Goal: Task Accomplishment & Management: Manage account settings

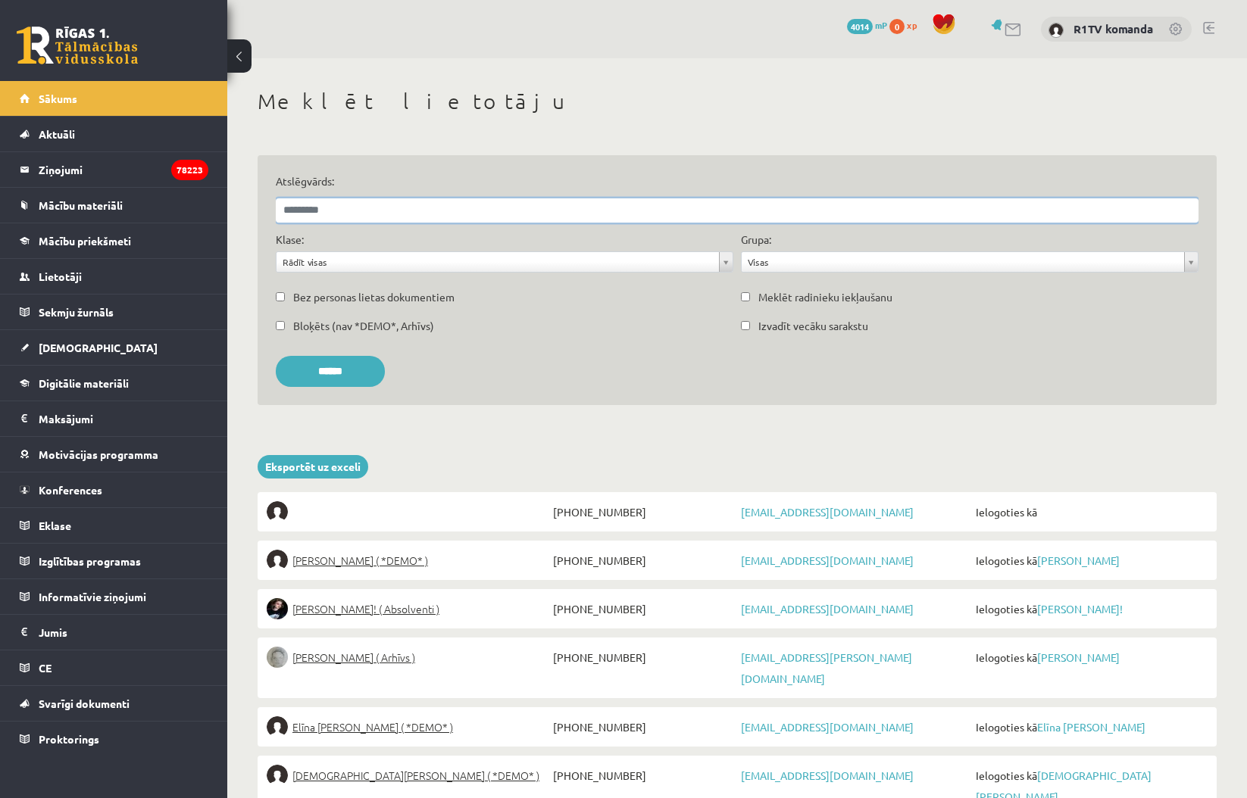
click at [516, 204] on input "Atslēgvārds:" at bounding box center [737, 210] width 923 height 24
click at [336, 370] on input "******" at bounding box center [330, 371] width 109 height 31
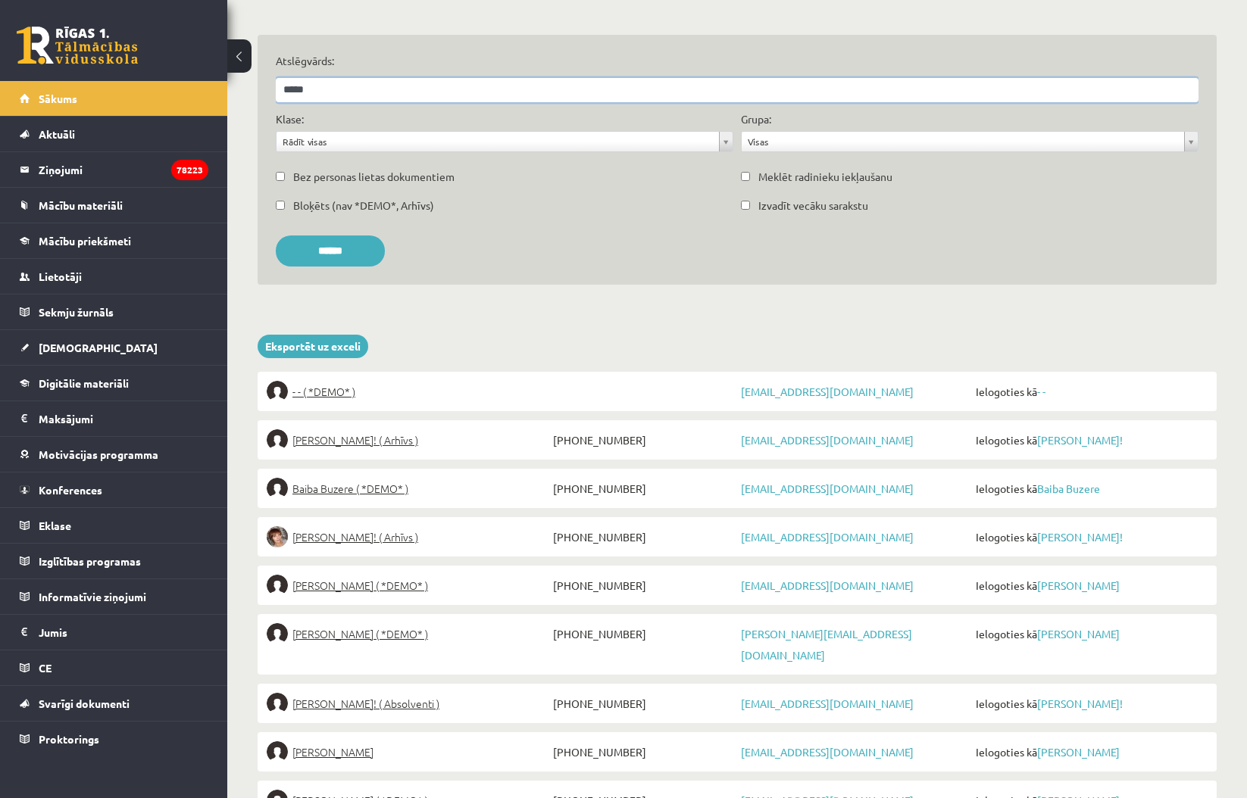
scroll to position [117, 0]
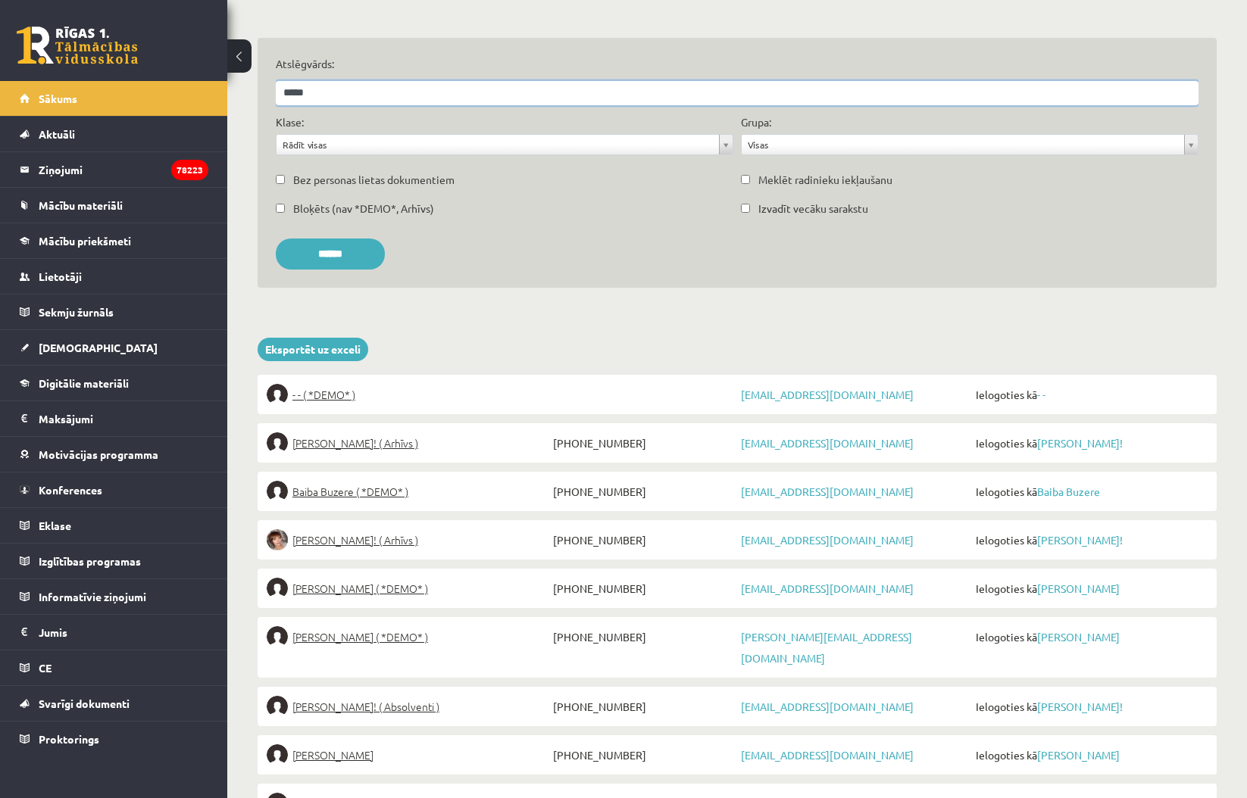
click at [279, 92] on input "*****" at bounding box center [737, 93] width 923 height 24
type input "**********"
click at [336, 253] on input "******" at bounding box center [330, 254] width 109 height 31
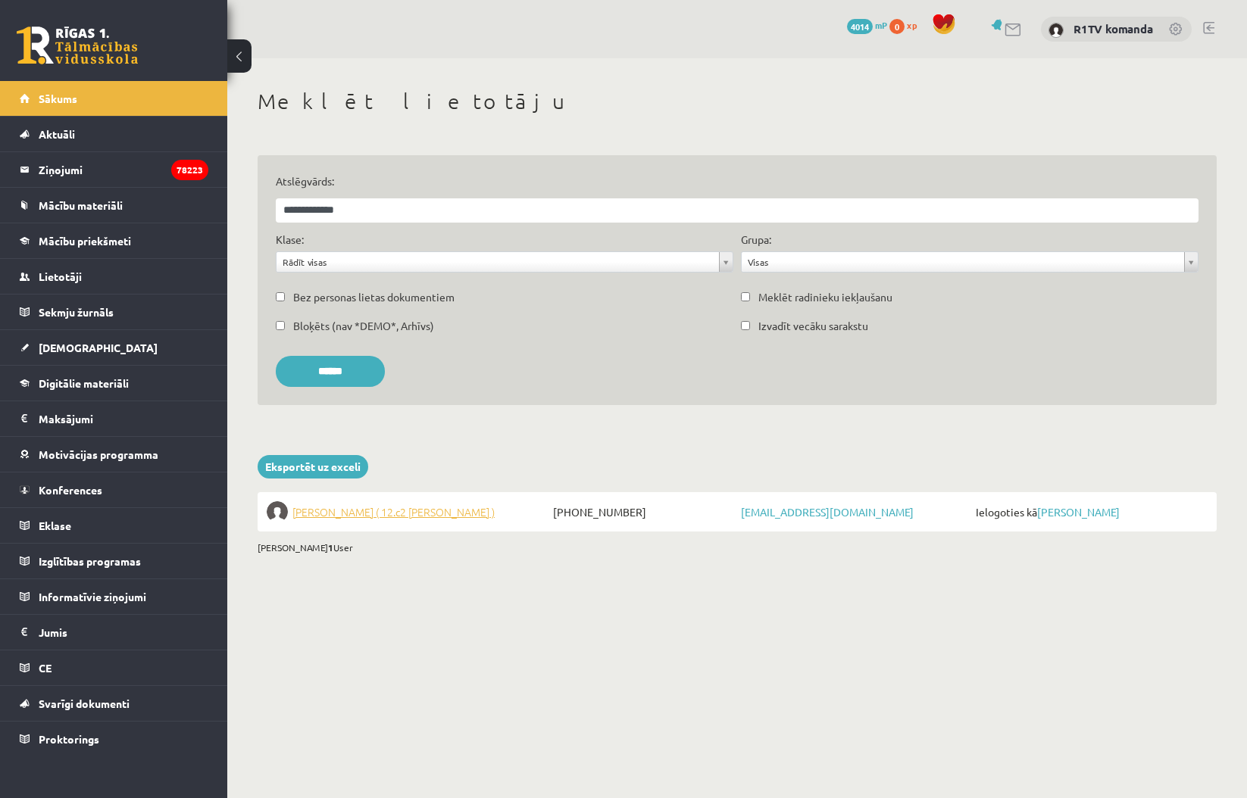
click at [397, 511] on span "Nellija Liepa ( 12.c2 JK klase )" at bounding box center [393, 511] width 202 height 21
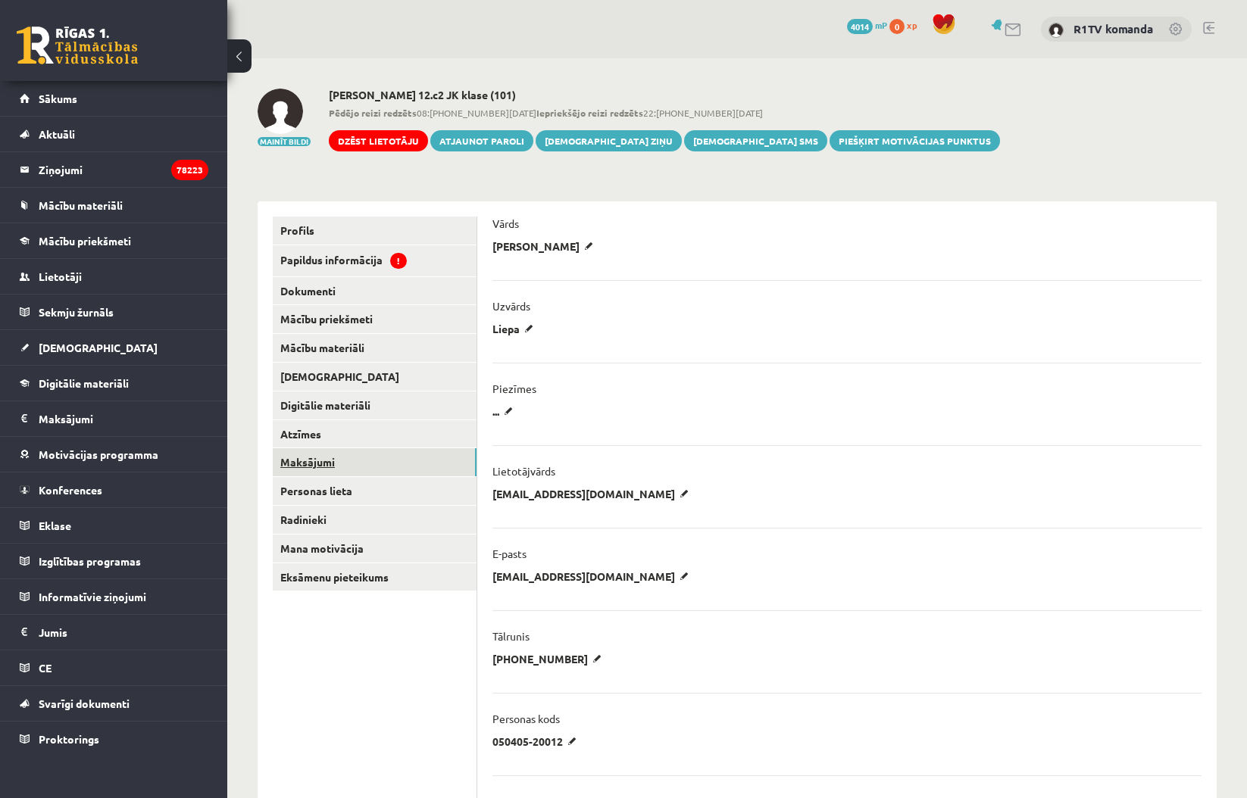
click at [366, 457] on link "Maksājumi" at bounding box center [375, 462] width 204 height 28
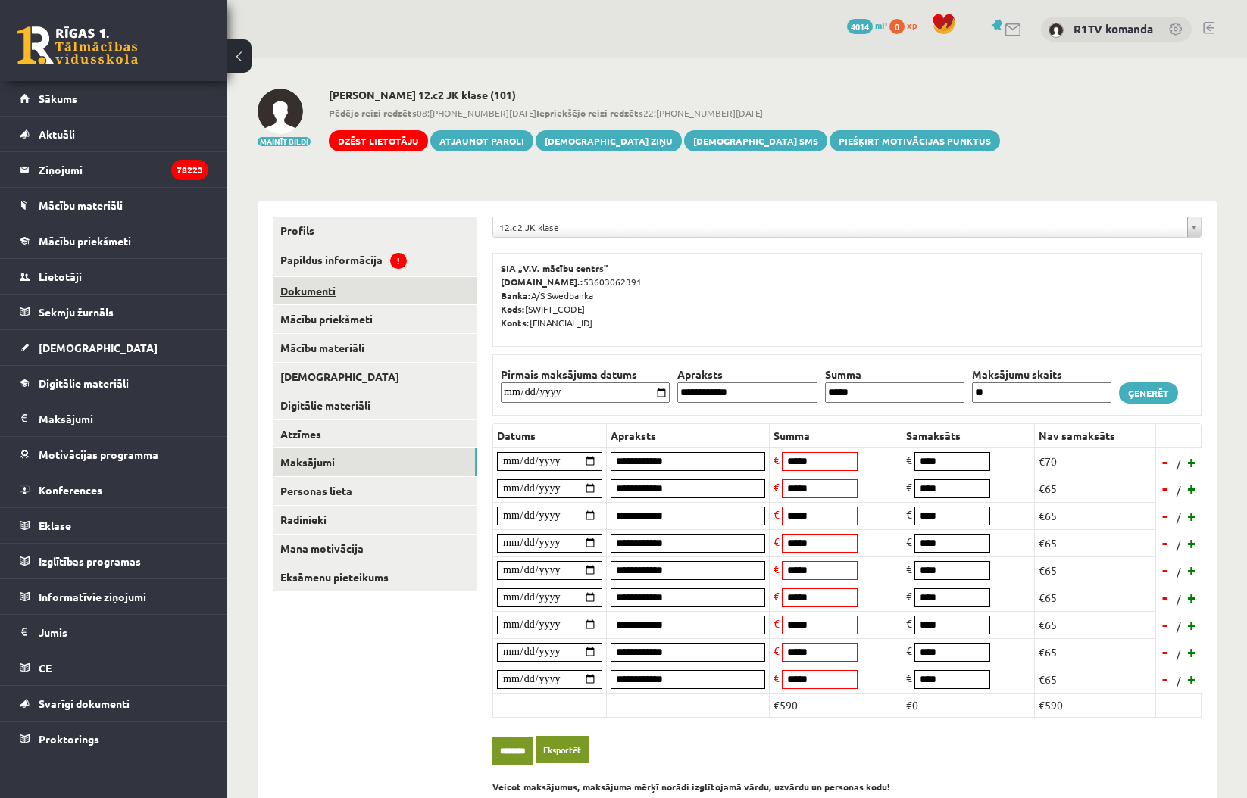
click at [373, 284] on link "Dokumenti" at bounding box center [375, 291] width 204 height 28
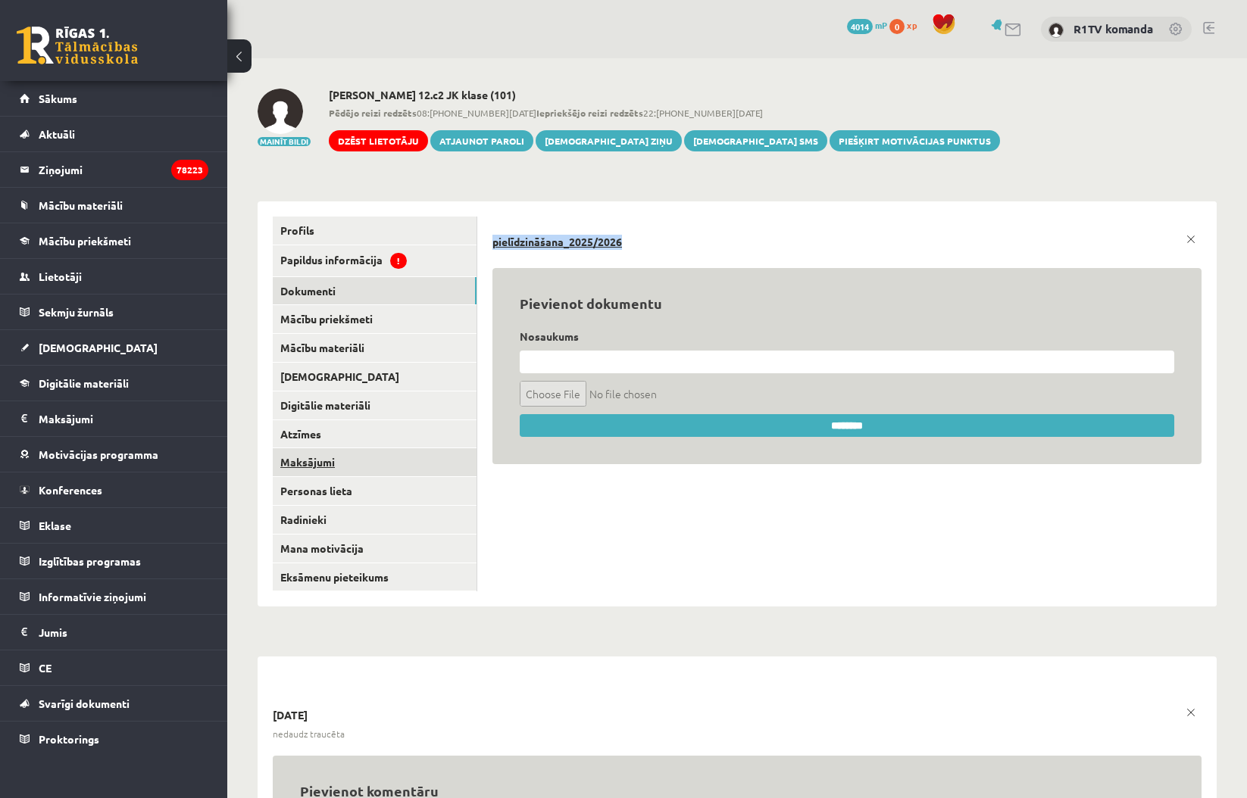
click at [378, 466] on link "Maksājumi" at bounding box center [375, 462] width 204 height 28
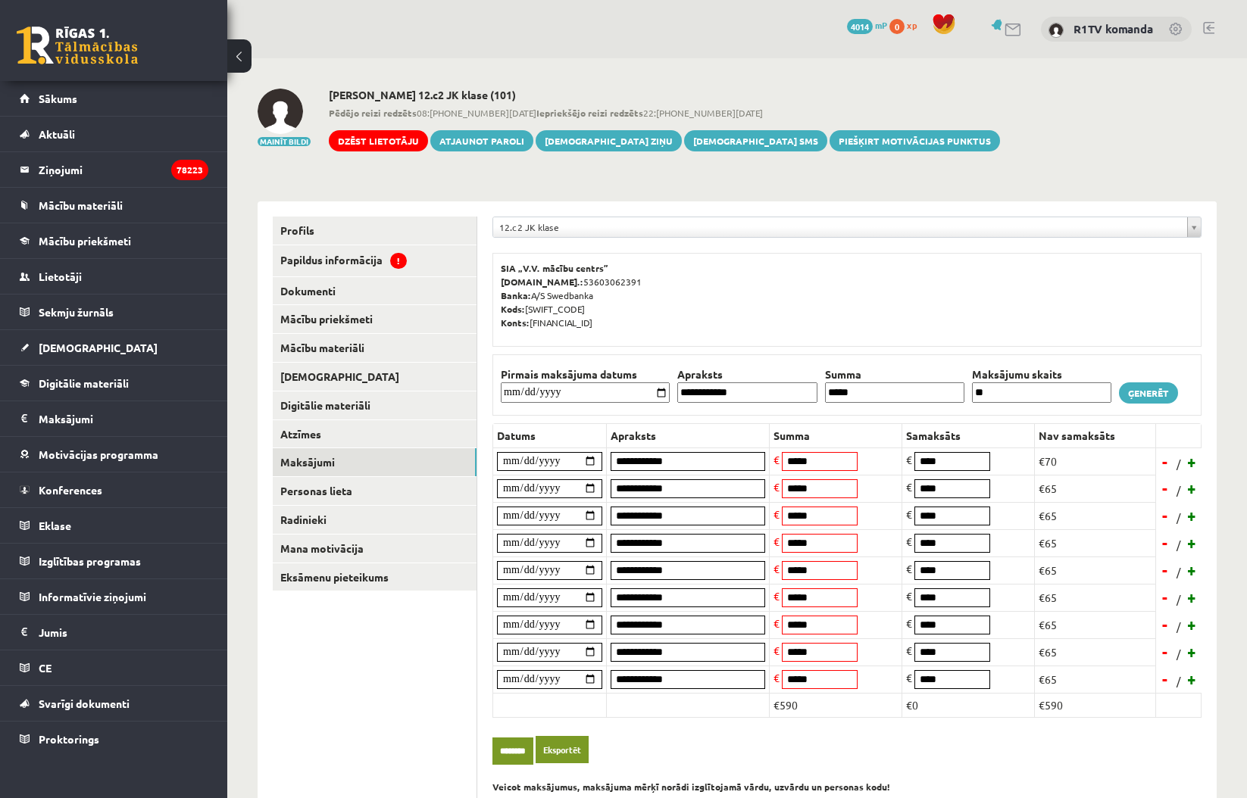
click at [1069, 121] on div "Mainīt bildi Nellija Liepa 12.c2 JK klase (101) Pēdējo reizi redzēts 08:28 04.0…" at bounding box center [737, 120] width 959 height 63
click at [55, 279] on span "Lietotāji" at bounding box center [60, 277] width 43 height 14
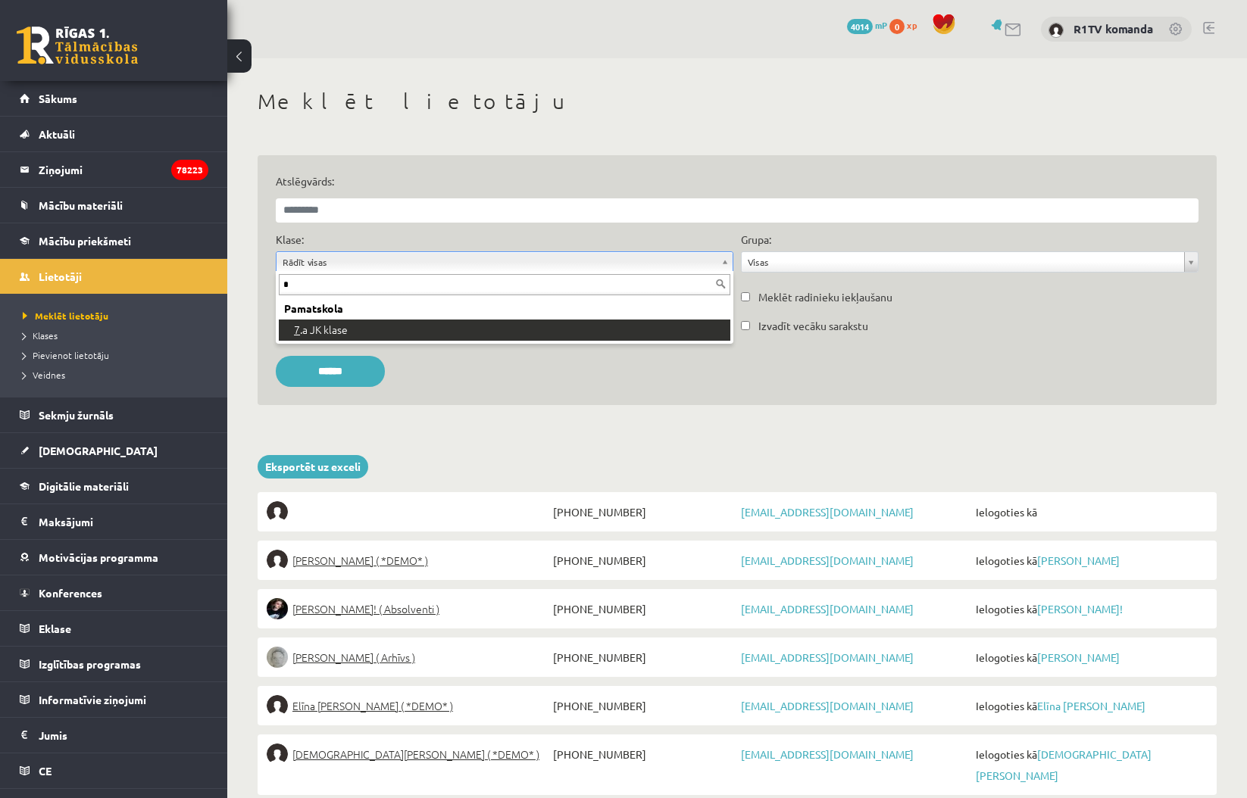
type input "*"
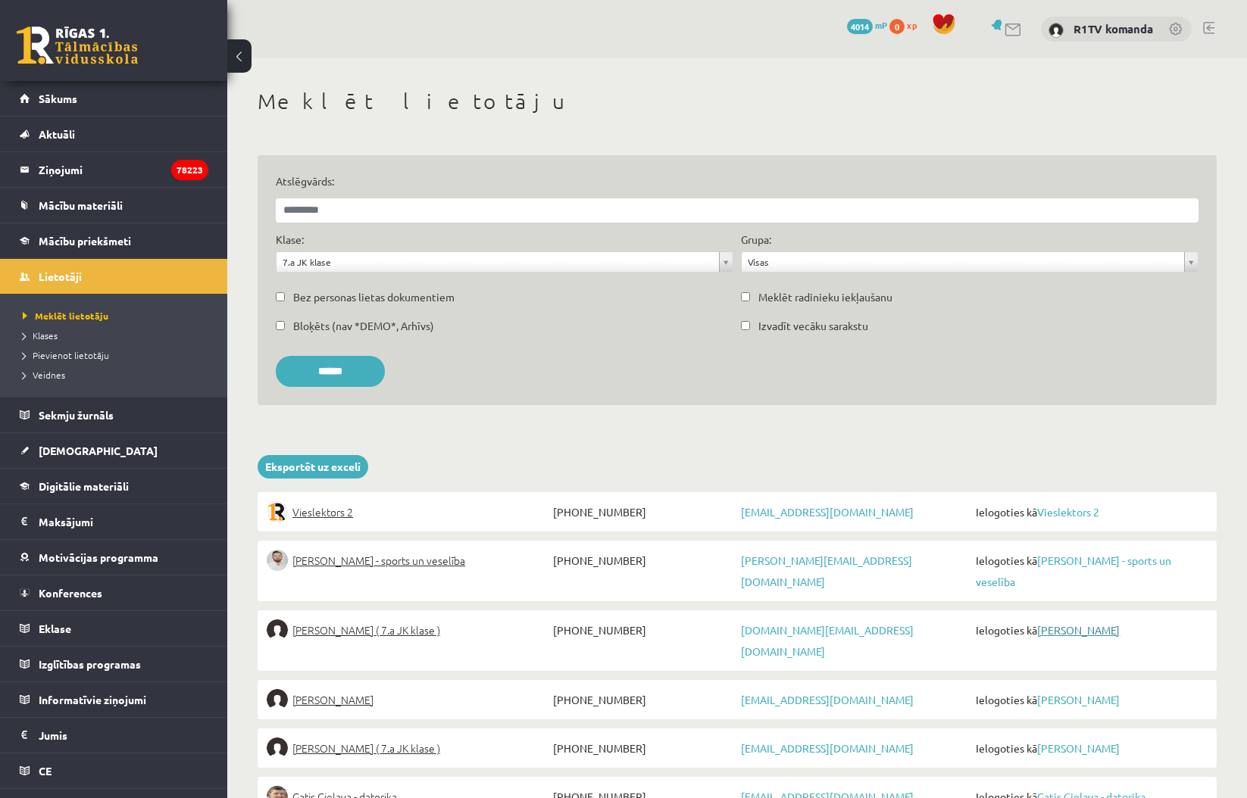
click at [1088, 632] on link "Marija Bagajeva" at bounding box center [1078, 630] width 83 height 14
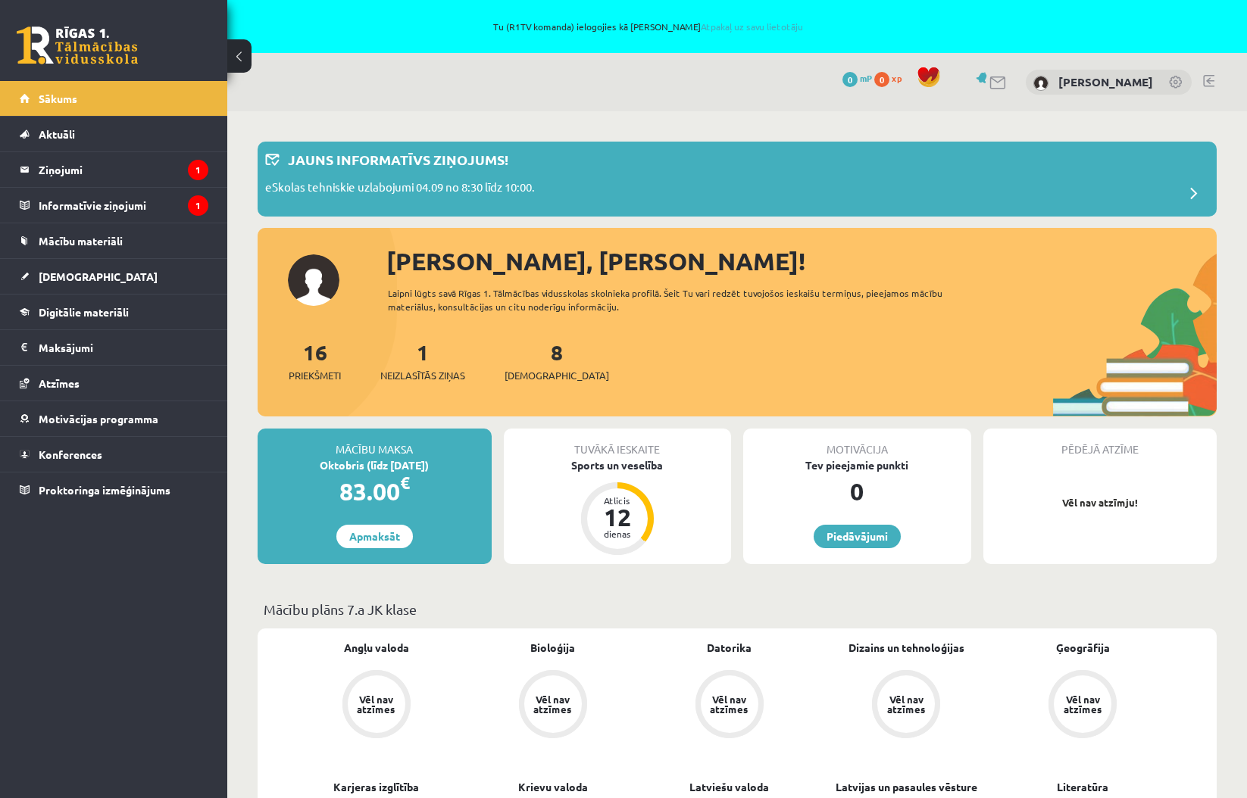
click at [1169, 84] on link at bounding box center [1176, 83] width 15 height 15
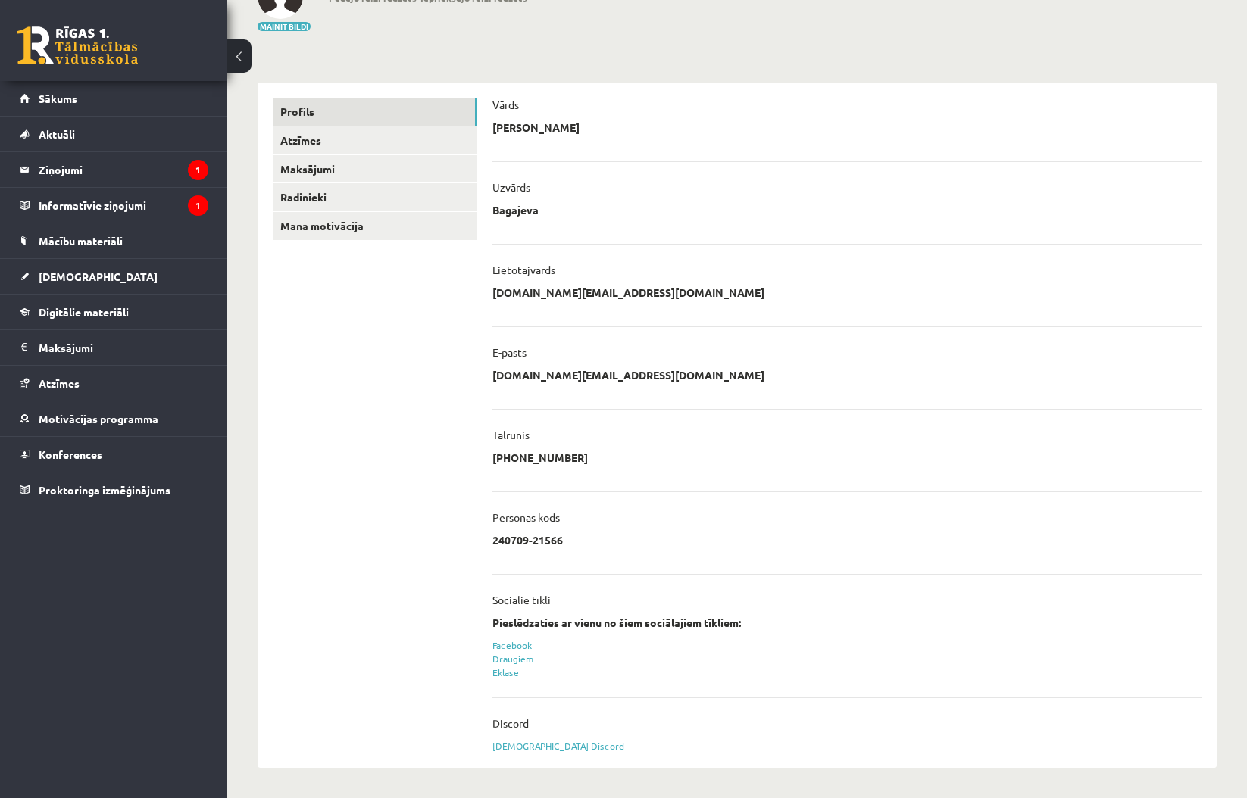
scroll to position [168, 0]
click at [509, 674] on link "Eklase" at bounding box center [505, 673] width 27 height 12
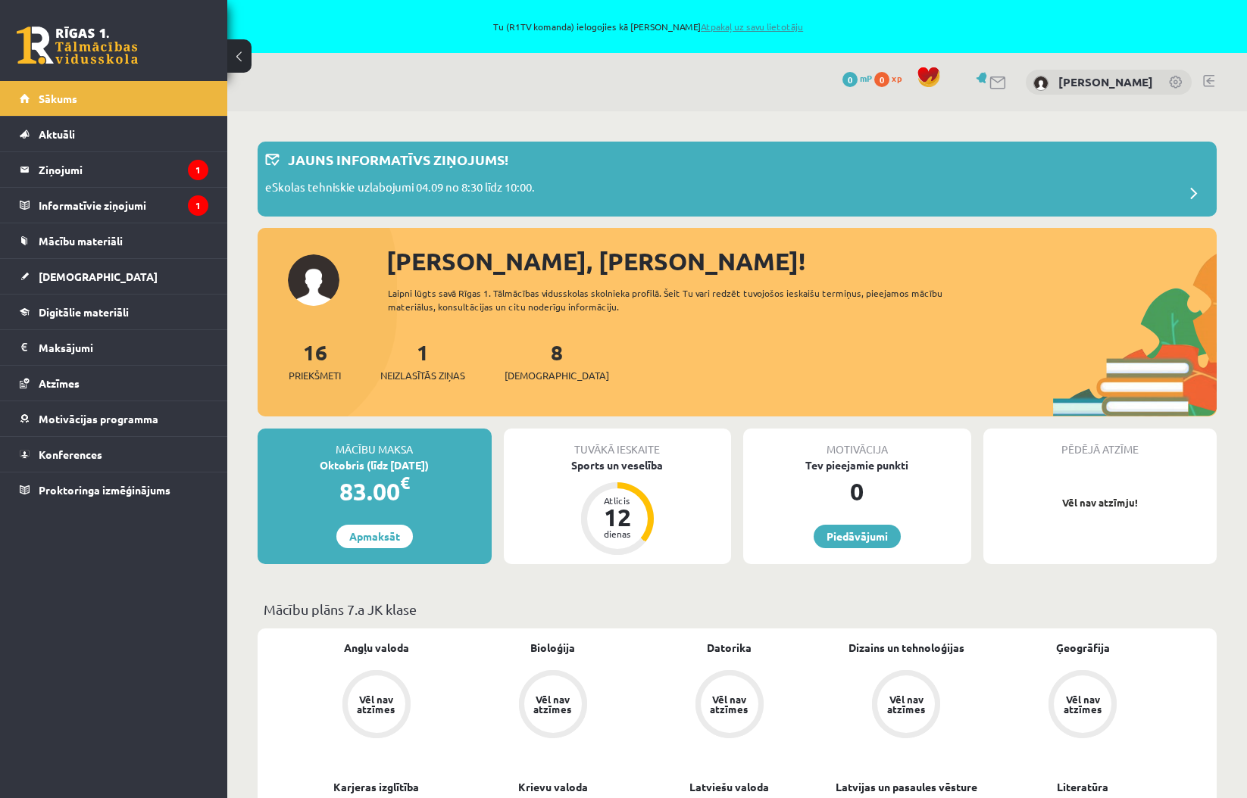
click at [736, 27] on link "Atpakaļ uz savu lietotāju" at bounding box center [752, 26] width 102 height 12
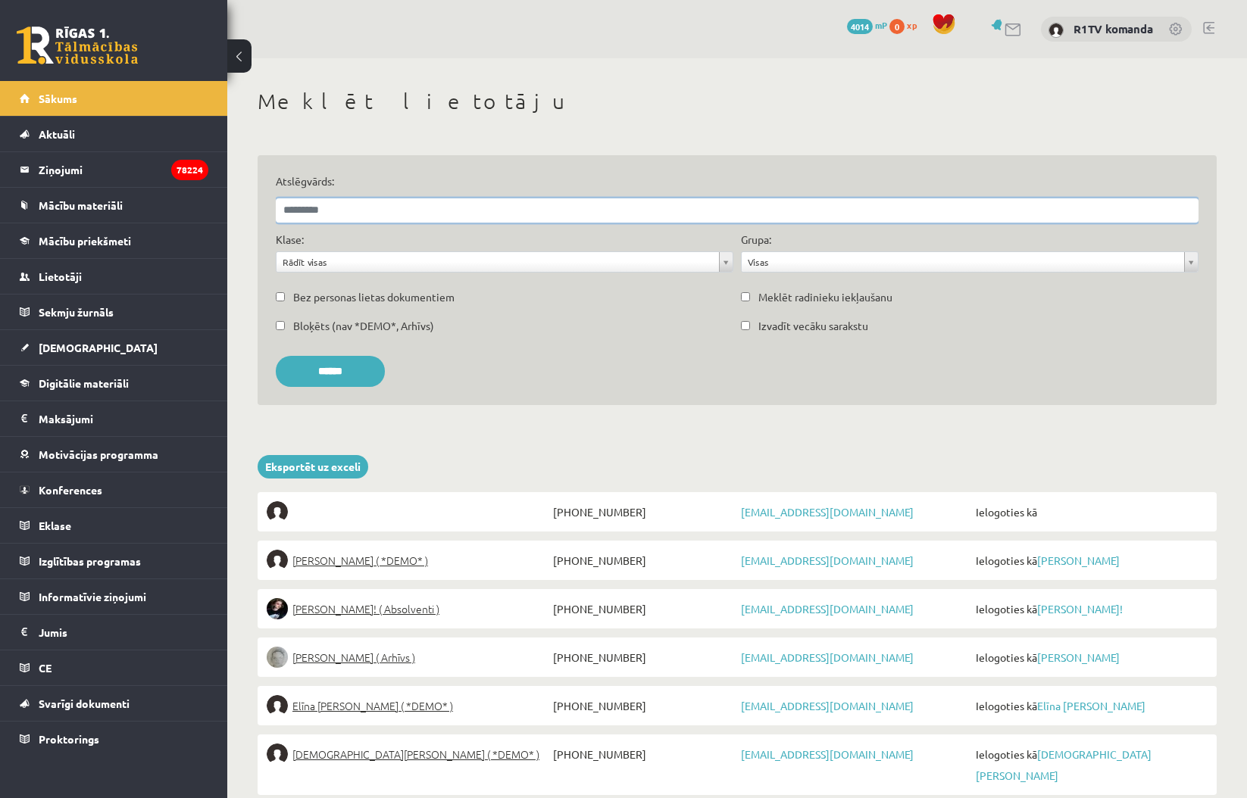
click at [381, 209] on input "Atslēgvārds:" at bounding box center [737, 210] width 923 height 24
type input "*******"
click at [336, 370] on input "******" at bounding box center [330, 371] width 109 height 31
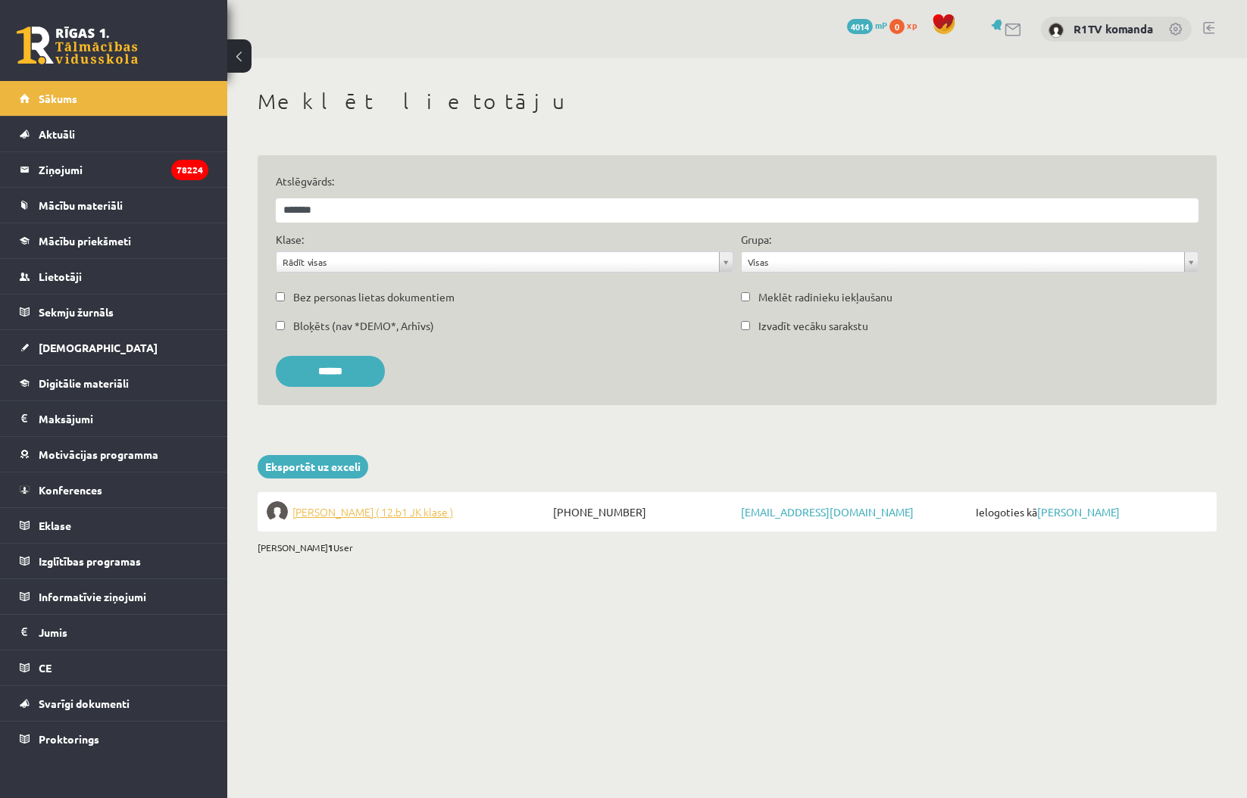
click at [347, 514] on span "Mārtiņš Bieziņš ( 12.b1 JK klase )" at bounding box center [372, 511] width 161 height 21
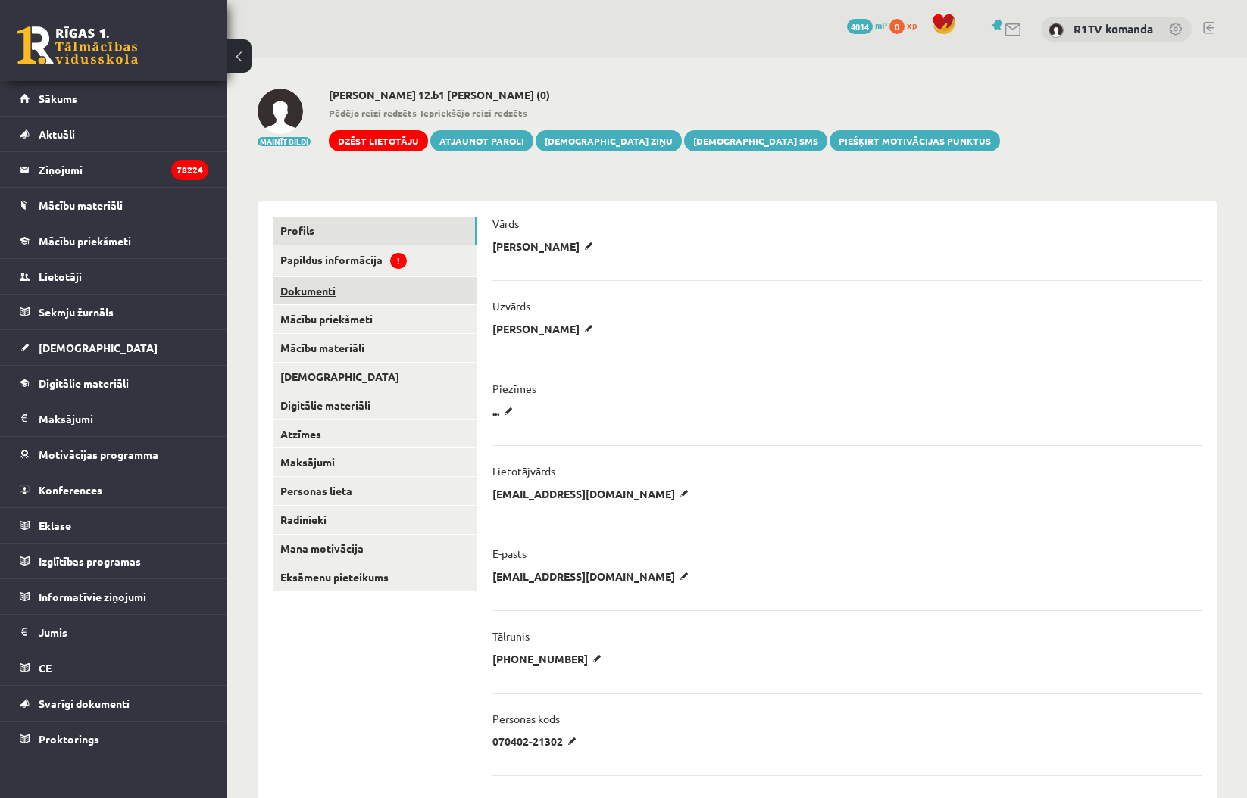
click at [318, 293] on link "Dokumenti" at bounding box center [375, 291] width 204 height 28
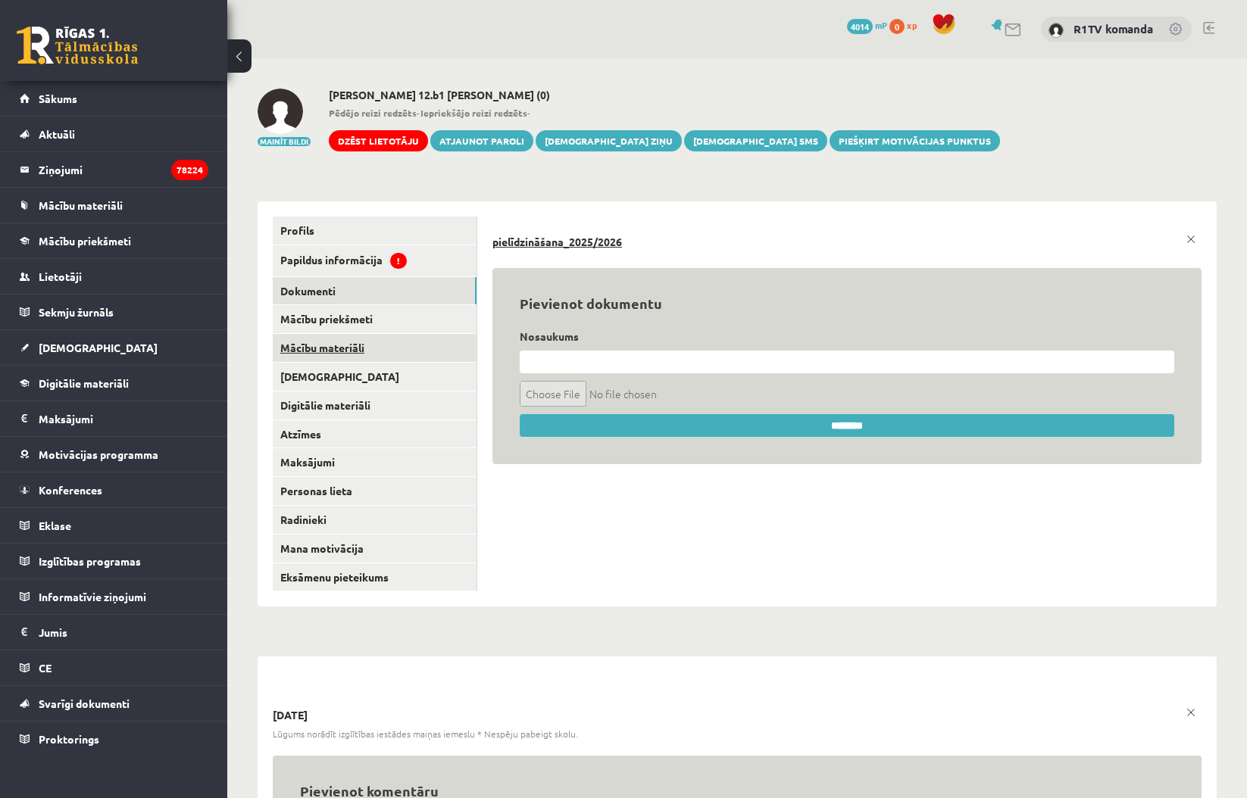
click at [317, 337] on link "Mācību materiāli" at bounding box center [375, 348] width 204 height 28
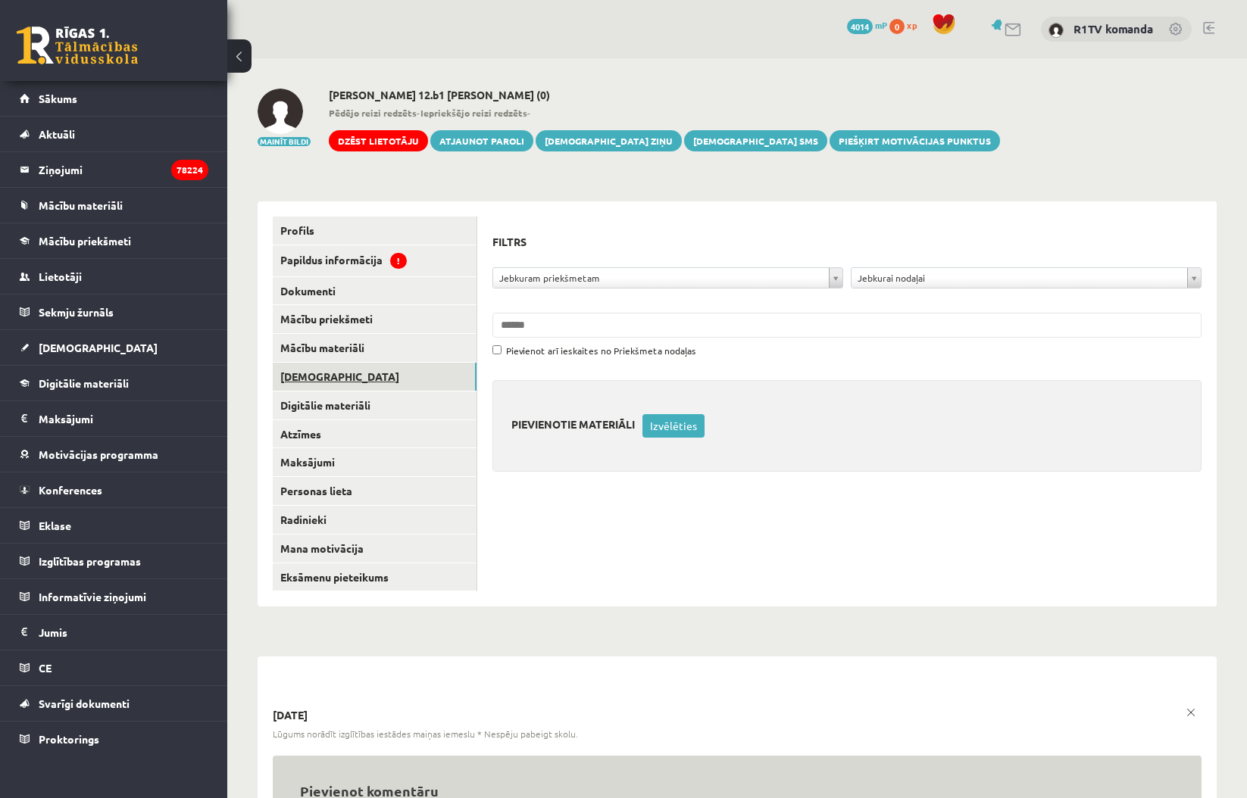
click at [311, 373] on link "[DEMOGRAPHIC_DATA]" at bounding box center [375, 377] width 204 height 28
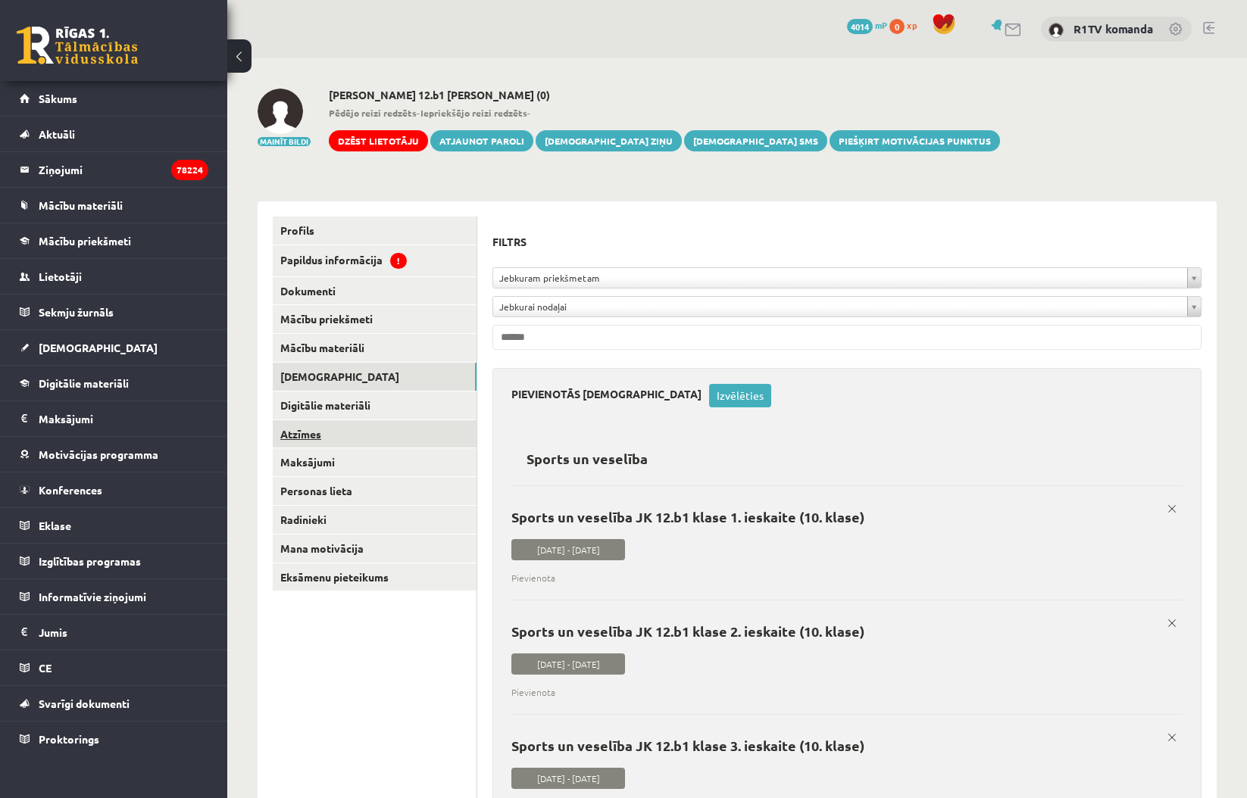
click at [321, 430] on link "Atzīmes" at bounding box center [375, 434] width 204 height 28
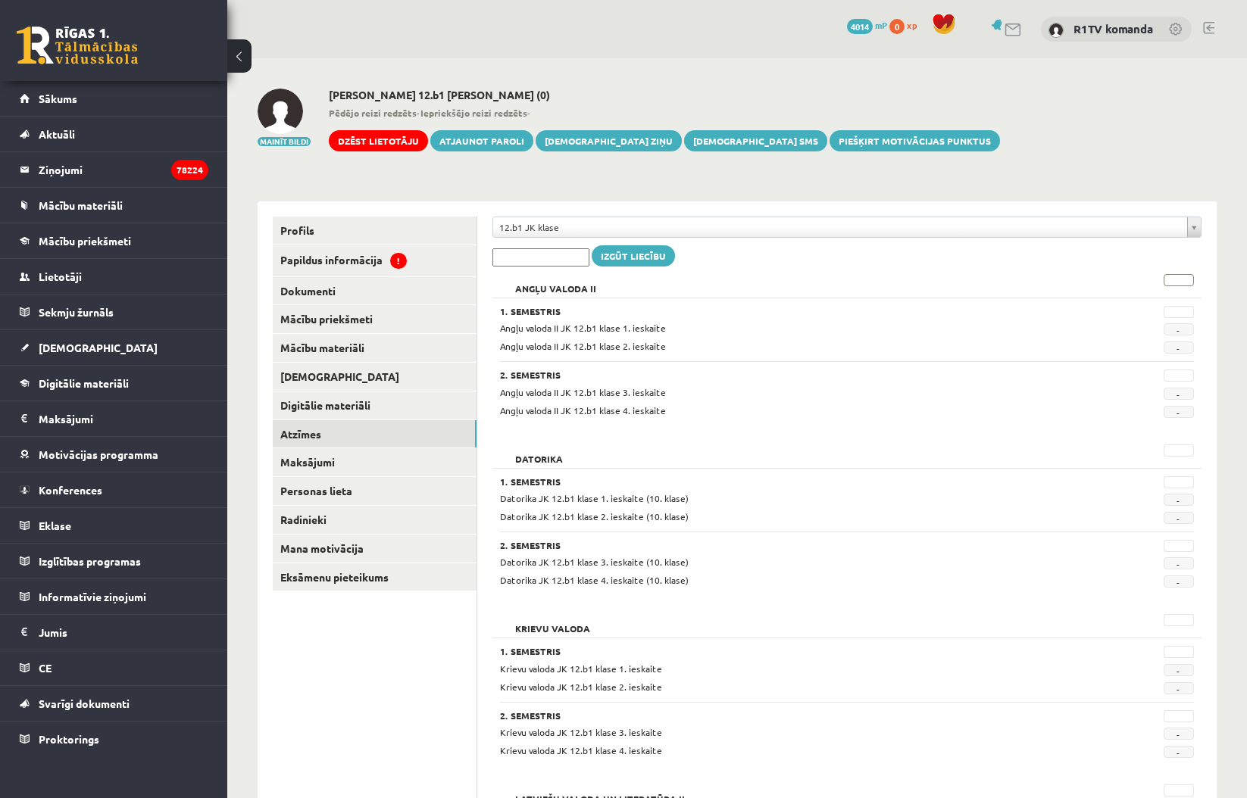
click at [1171, 278] on input "text" at bounding box center [1178, 280] width 30 height 12
type input "*"
click at [1175, 448] on input "text" at bounding box center [1178, 451] width 30 height 12
type input "*"
click at [1176, 618] on input "text" at bounding box center [1178, 620] width 30 height 12
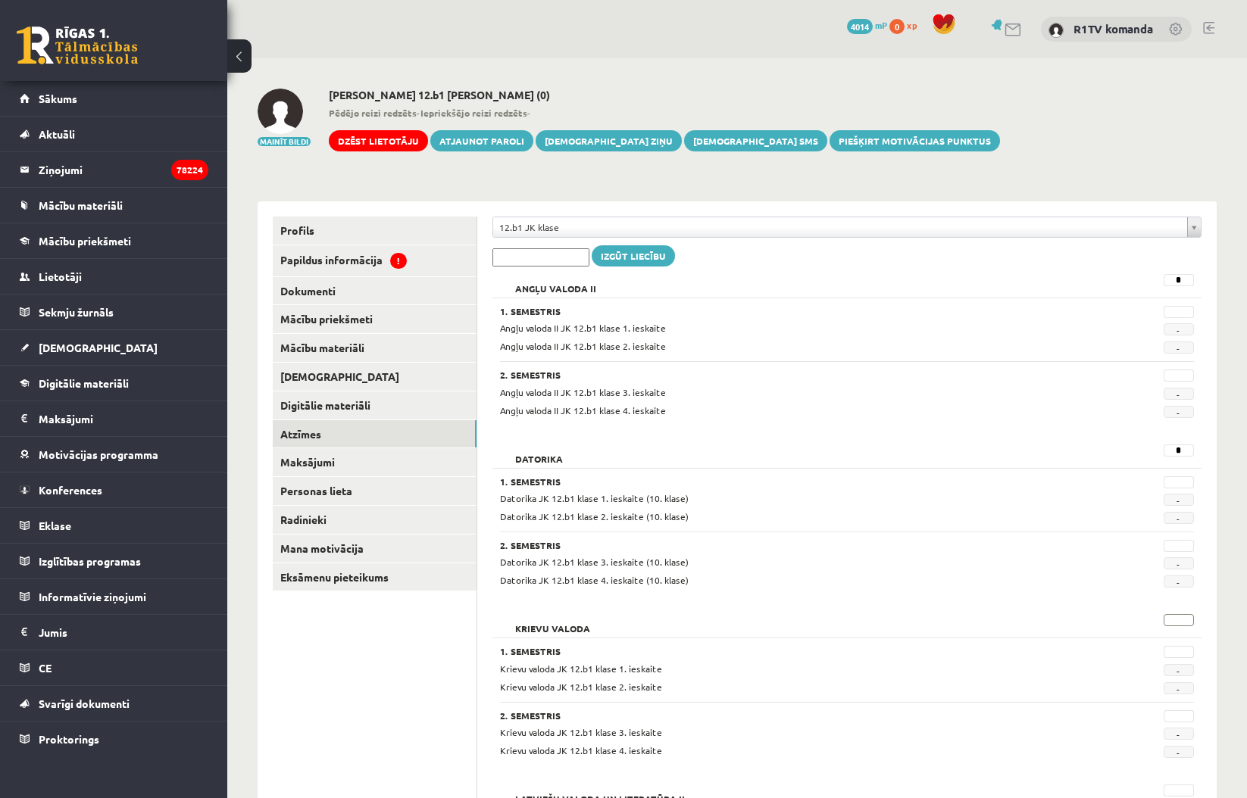
click at [1176, 618] on input "text" at bounding box center [1178, 620] width 30 height 12
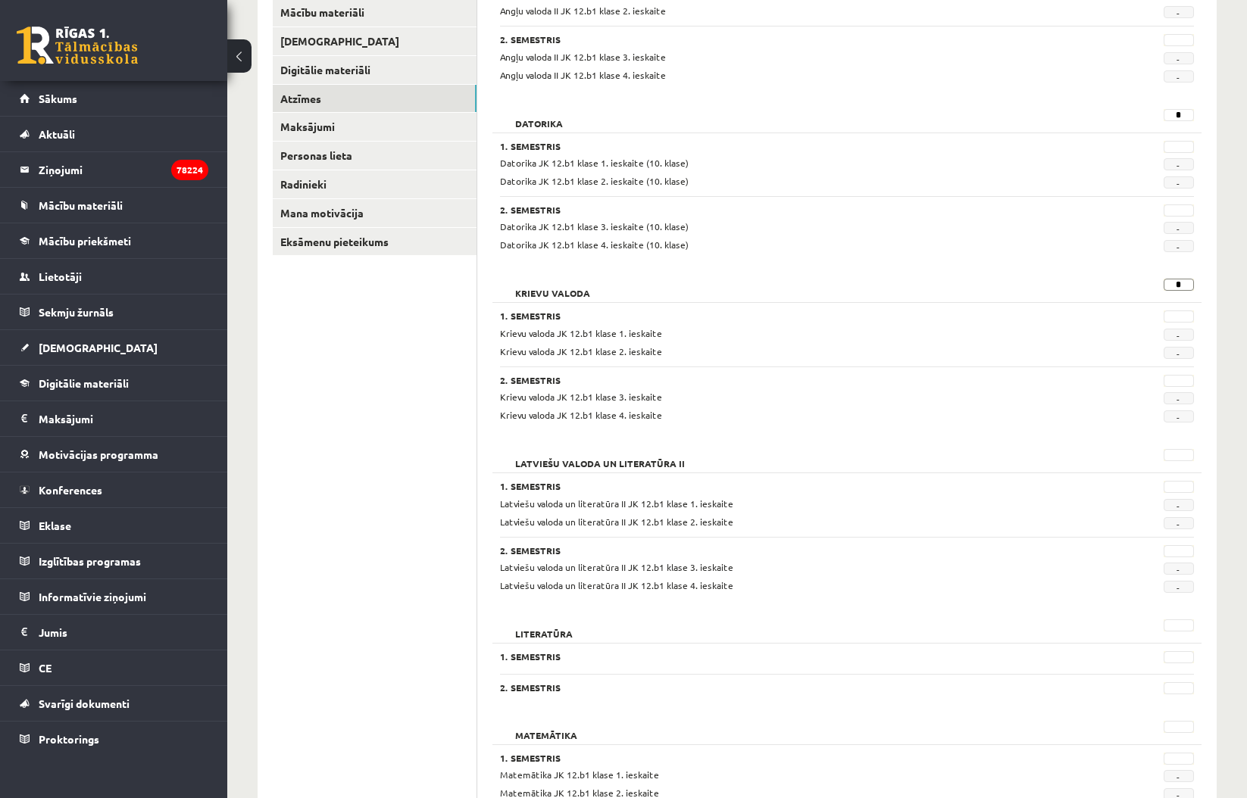
scroll to position [342, 0]
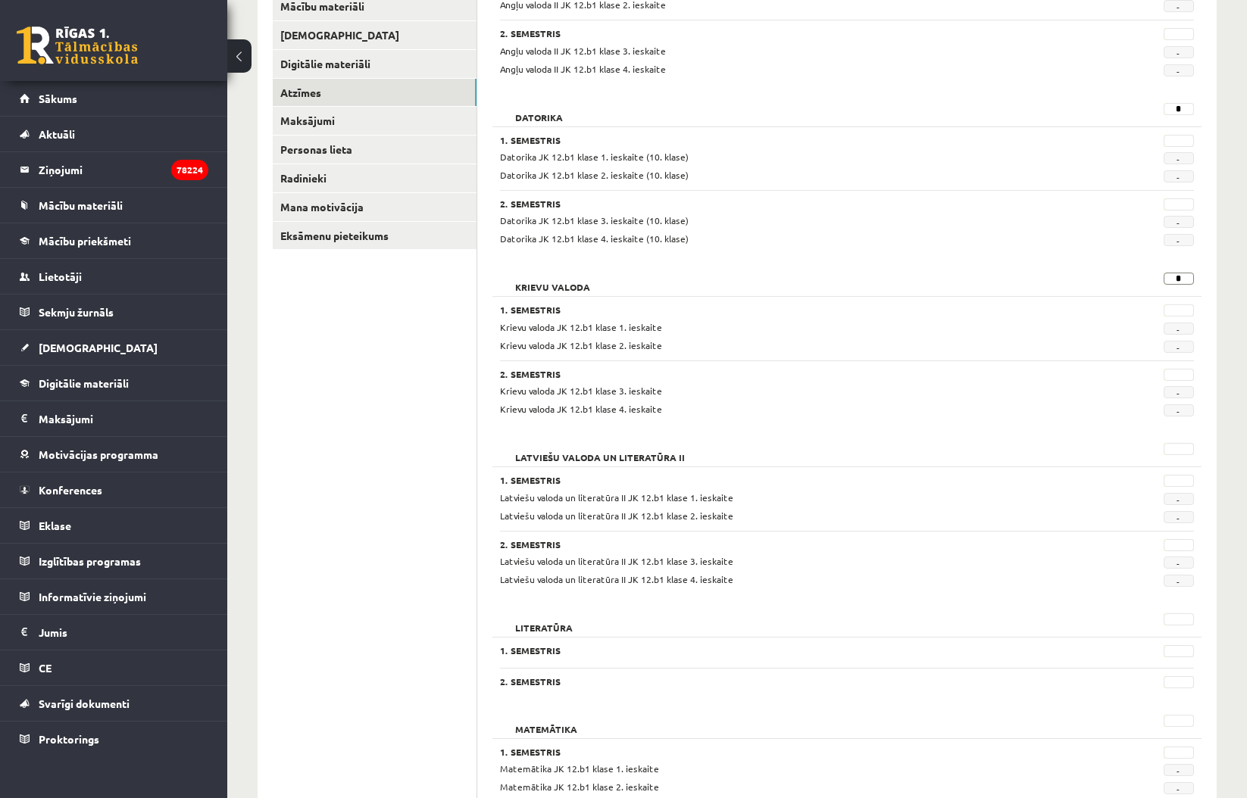
type input "*"
click at [1175, 443] on input "text" at bounding box center [1178, 449] width 30 height 12
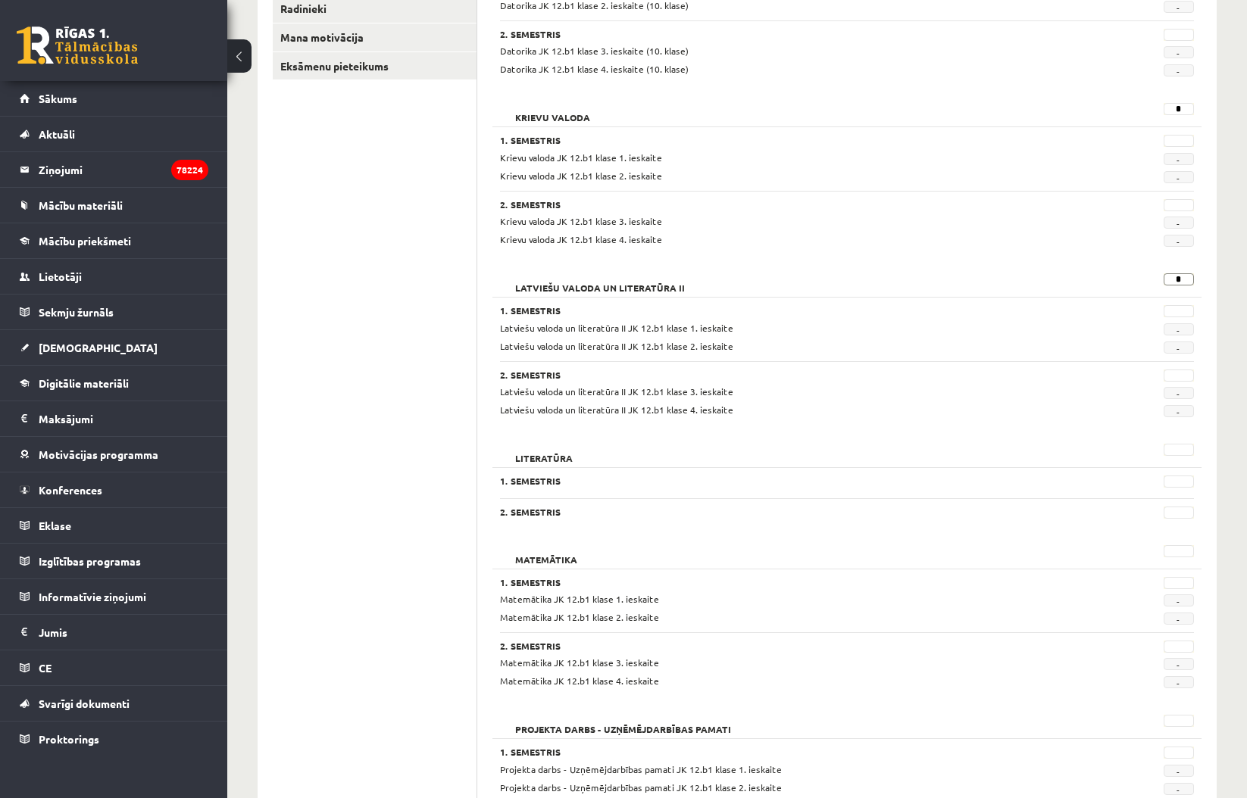
scroll to position [520, 0]
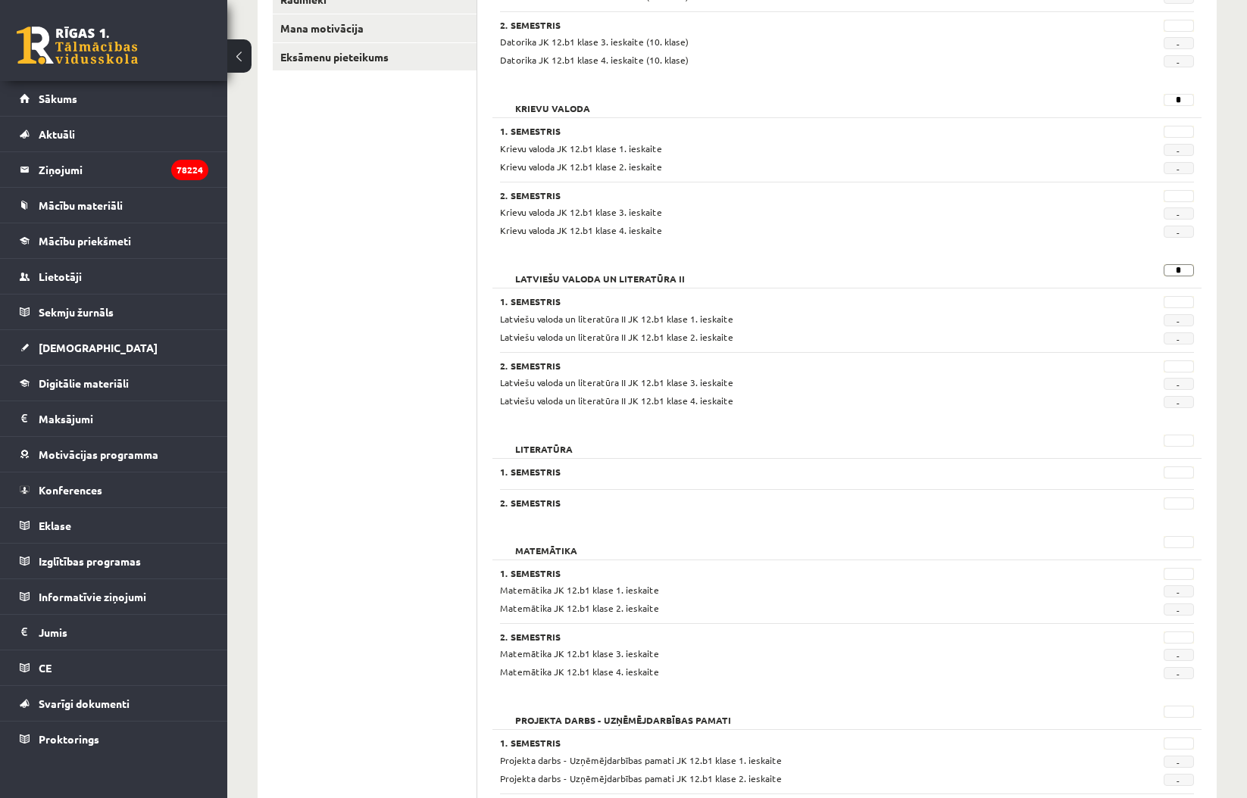
type input "*"
click at [1175, 538] on input "text" at bounding box center [1178, 542] width 30 height 12
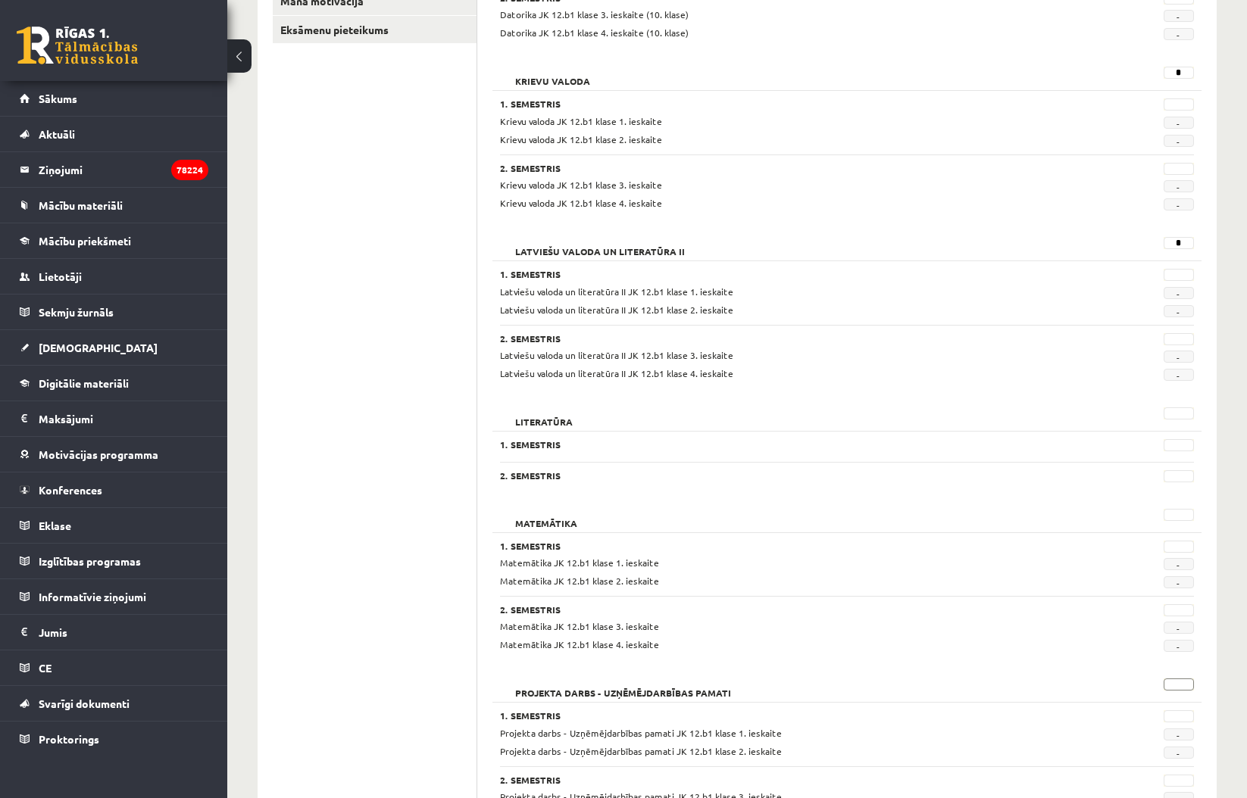
click at [1186, 681] on input "text" at bounding box center [1178, 685] width 30 height 12
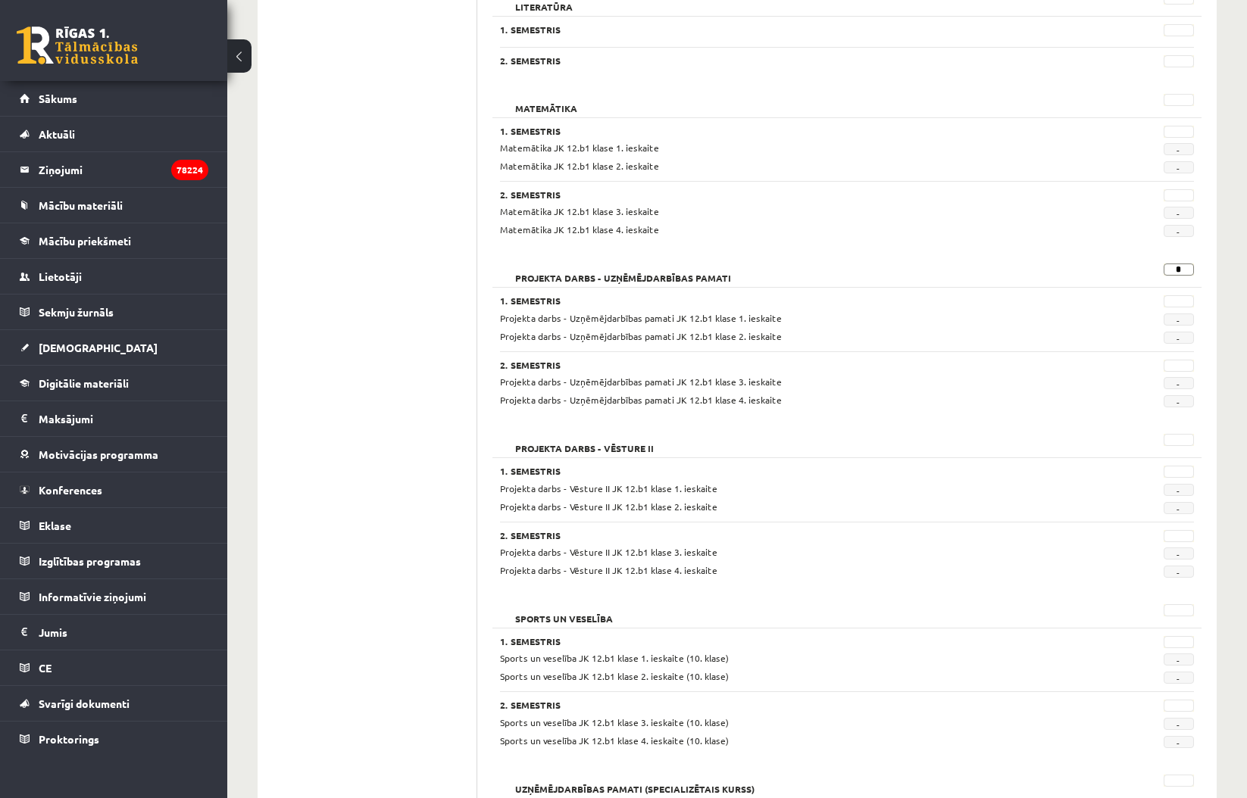
scroll to position [965, 0]
type input "*"
click at [1182, 464] on input "text" at bounding box center [1178, 470] width 30 height 12
type input "*"
drag, startPoint x: 1187, startPoint y: 265, endPoint x: 1123, endPoint y: 261, distance: 63.8
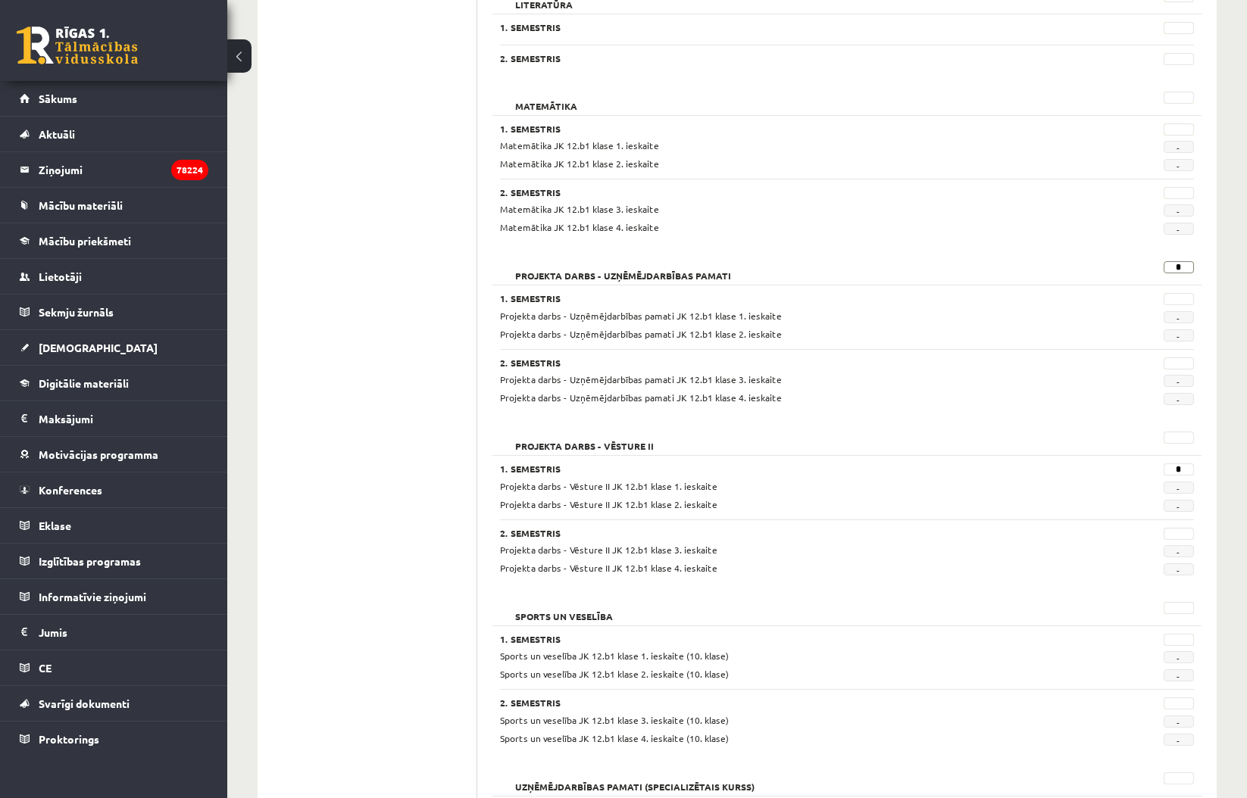
click at [1123, 261] on div "*" at bounding box center [1145, 271] width 120 height 21
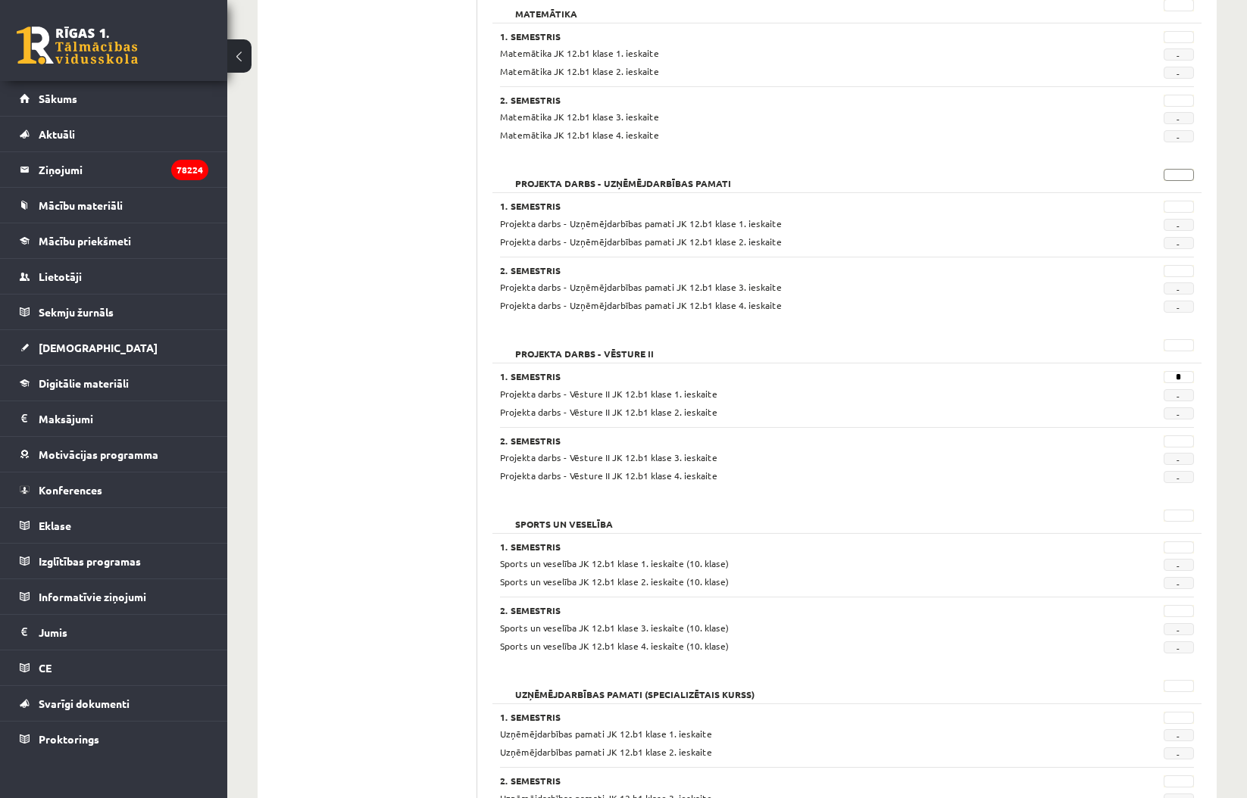
scroll to position [1063, 0]
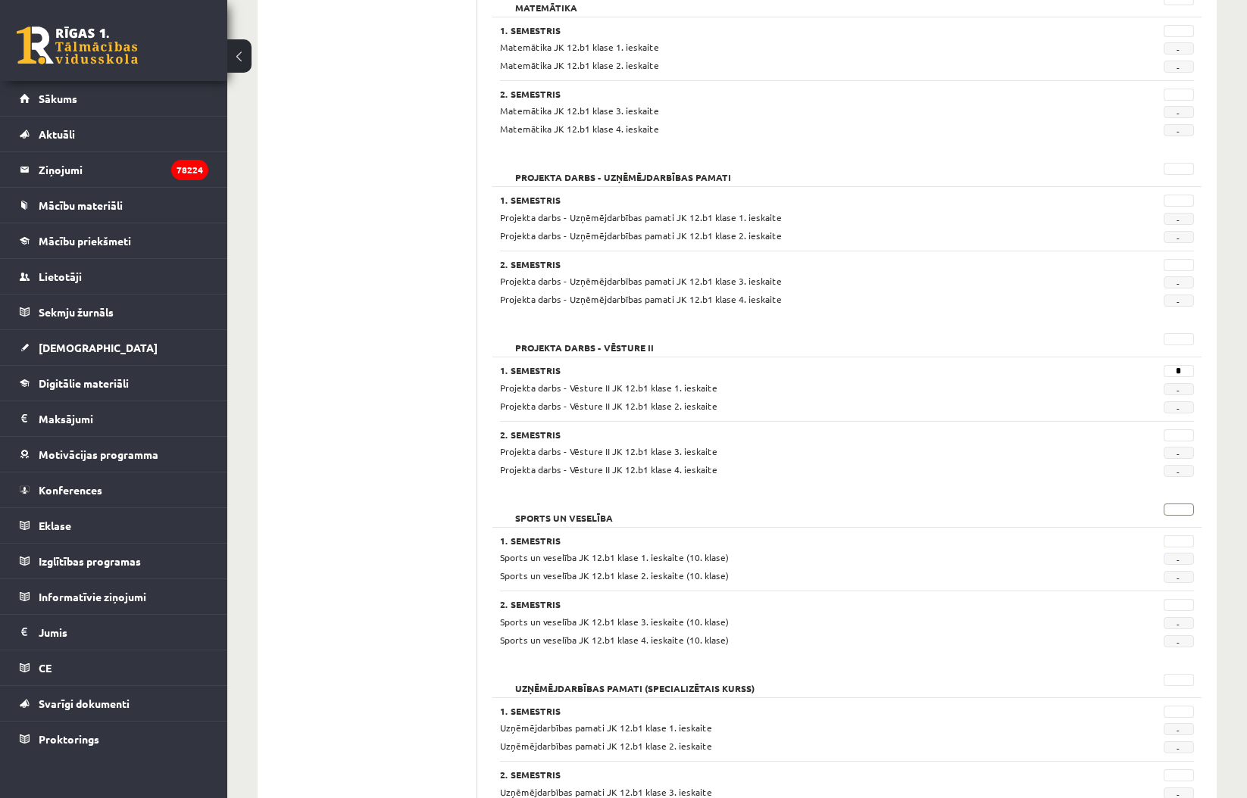
click at [1183, 504] on input "text" at bounding box center [1178, 510] width 30 height 12
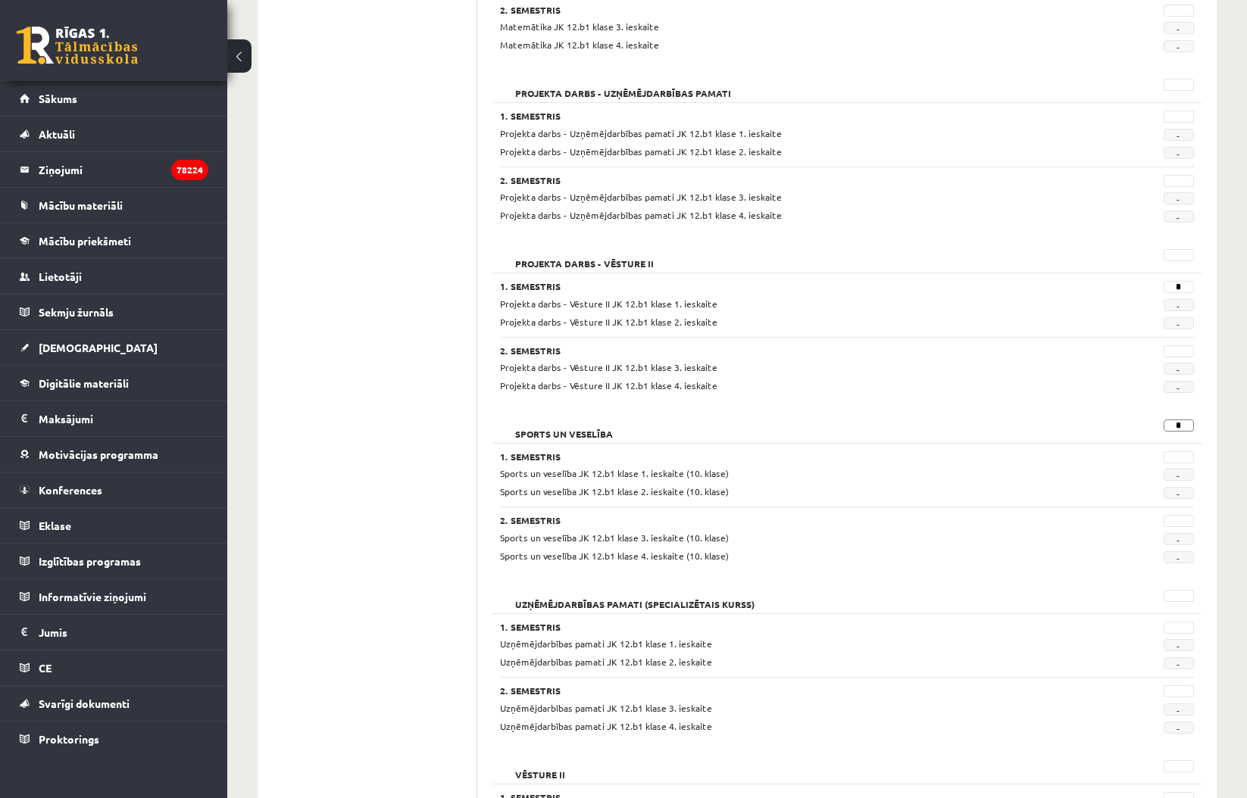
scroll to position [1149, 0]
type input "*"
click at [1182, 589] on input "text" at bounding box center [1178, 595] width 30 height 12
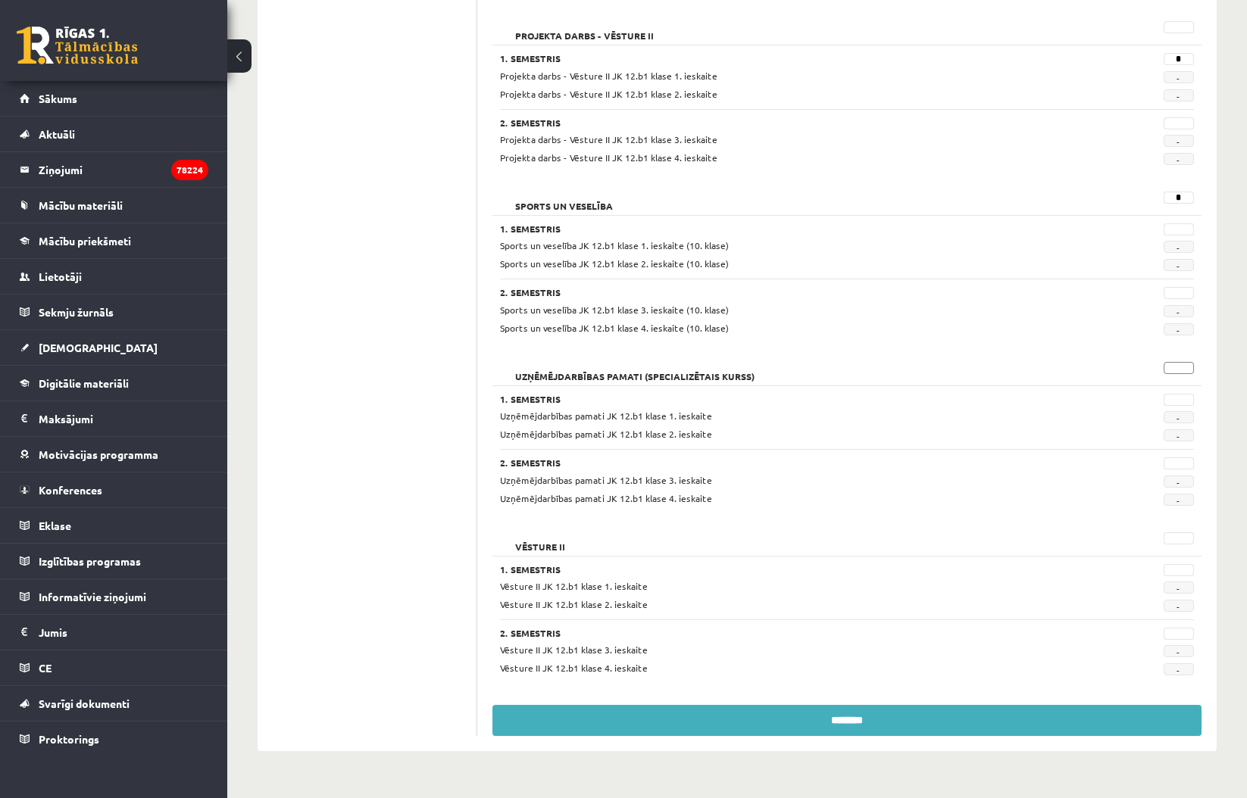
scroll to position [1378, 0]
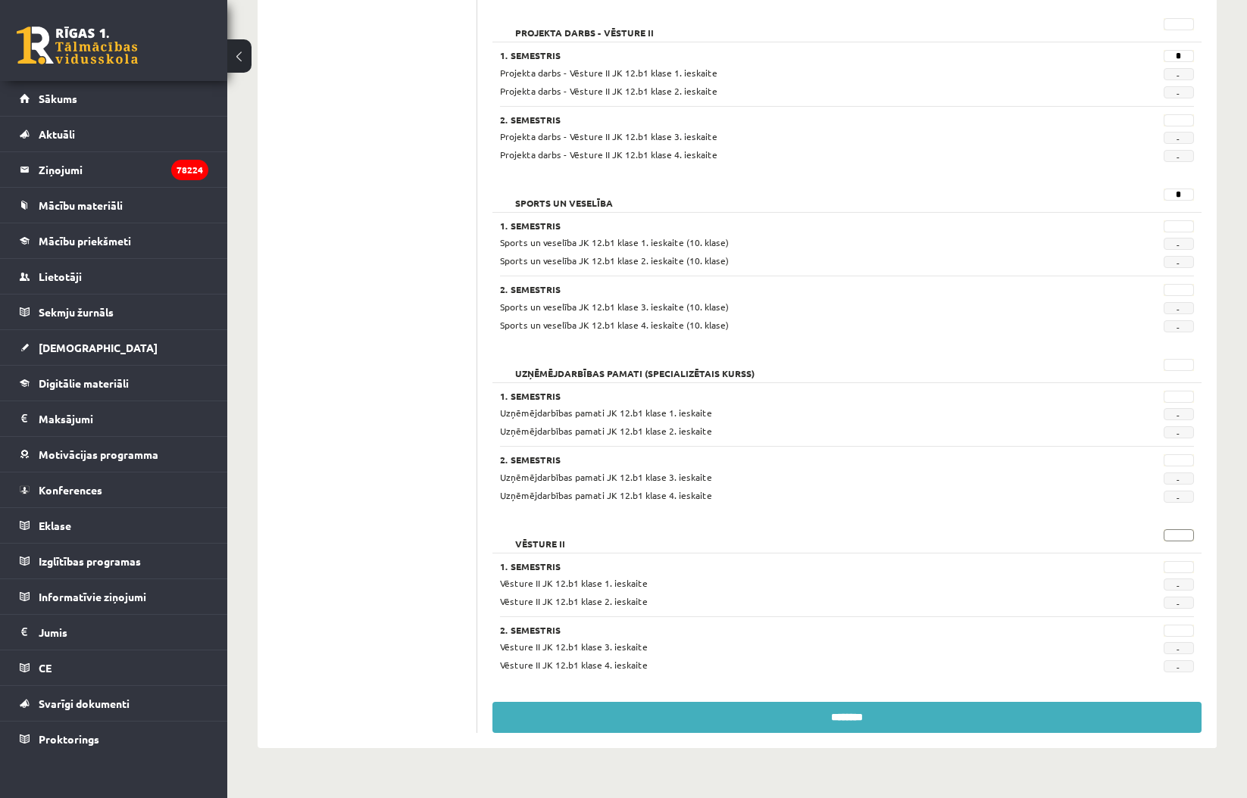
click at [1183, 529] on input "text" at bounding box center [1178, 535] width 30 height 12
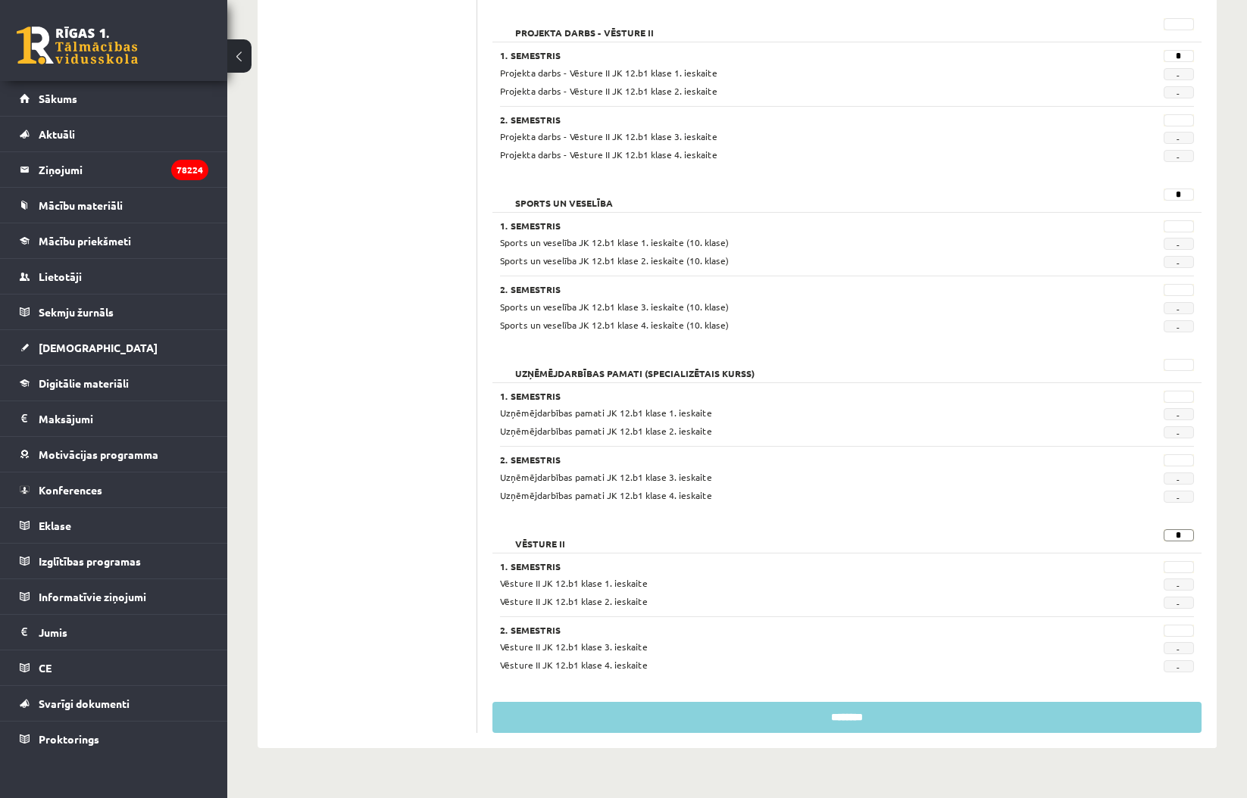
type input "*"
click at [1029, 713] on input "********" at bounding box center [846, 717] width 709 height 31
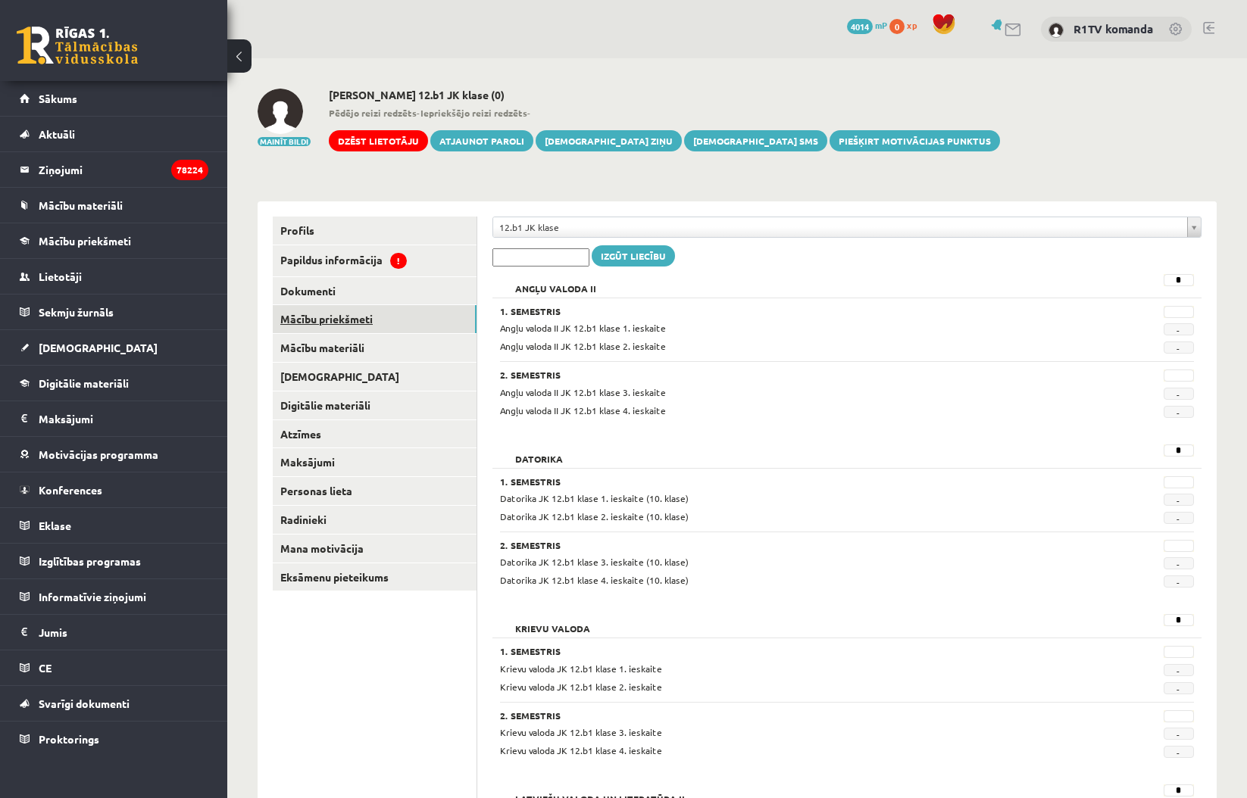
click at [410, 314] on link "Mācību priekšmeti" at bounding box center [375, 319] width 204 height 28
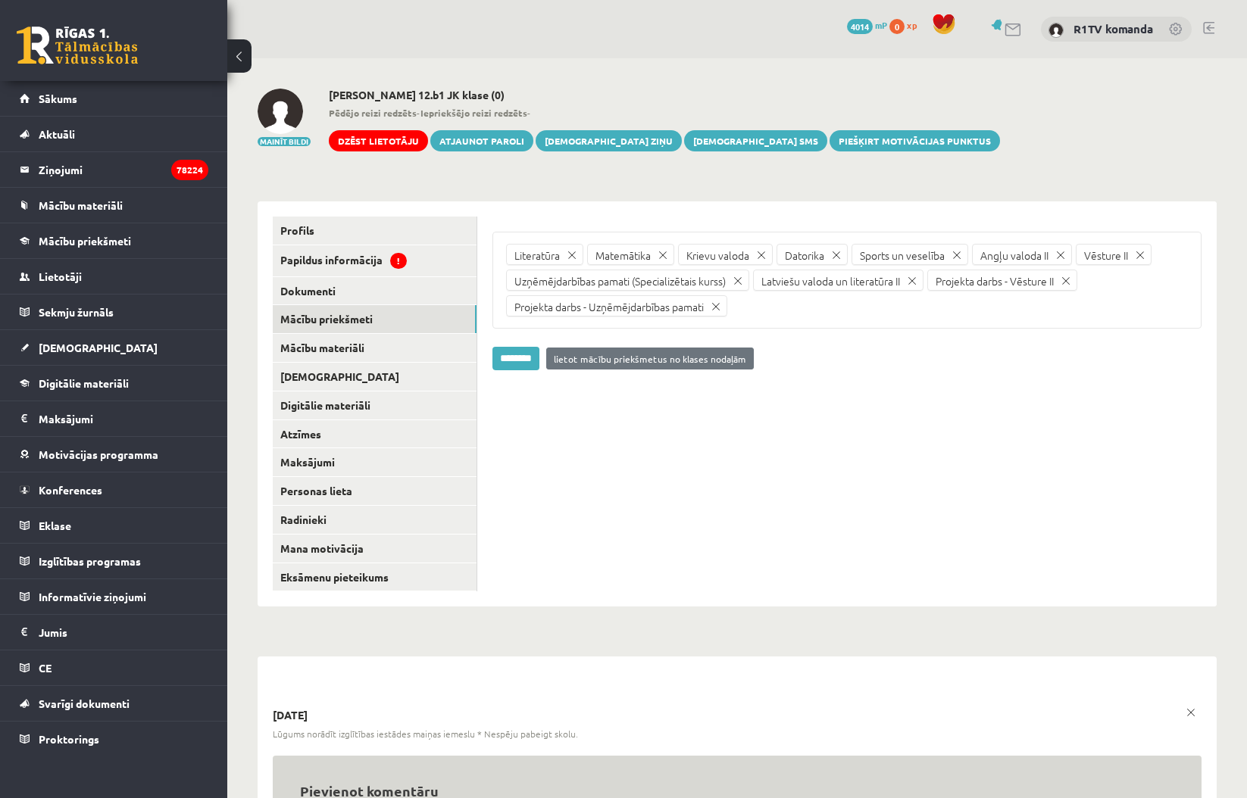
click at [717, 301] on link at bounding box center [715, 306] width 21 height 21
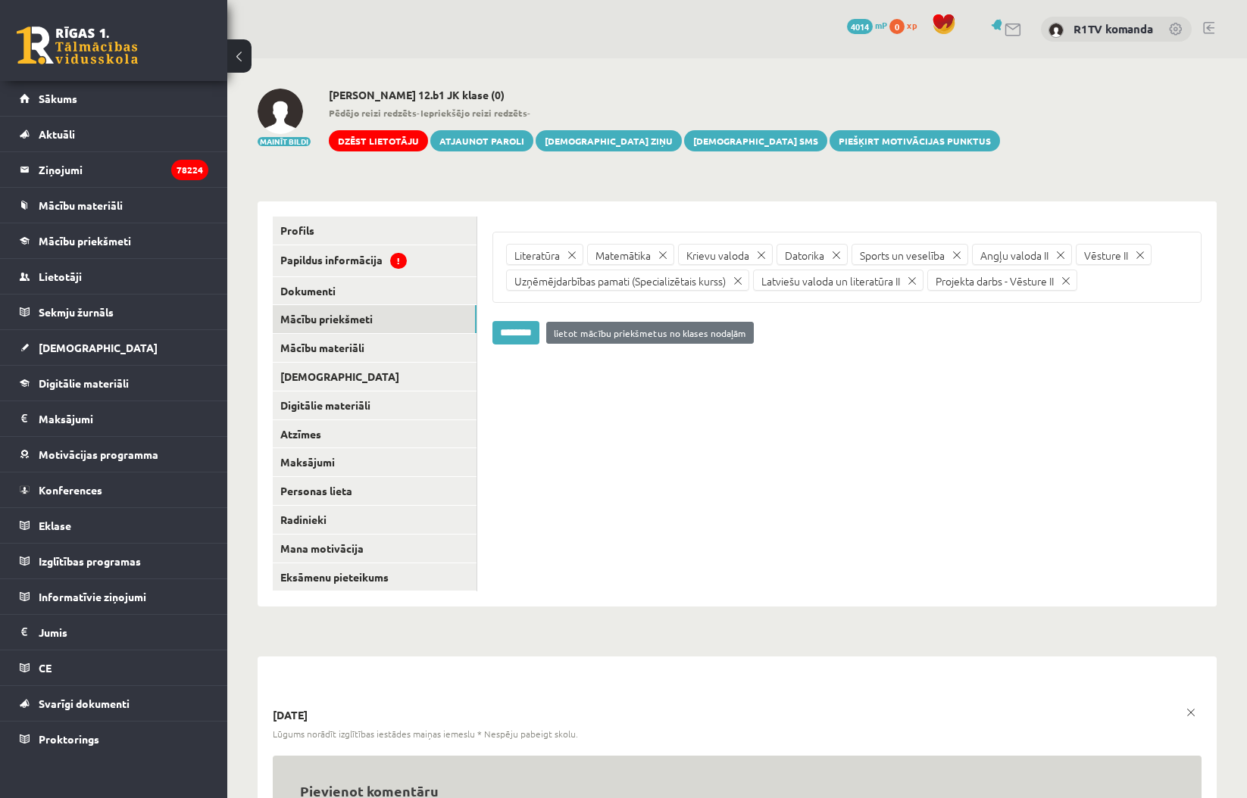
click at [495, 333] on input "********" at bounding box center [515, 332] width 47 height 23
click at [329, 367] on link "[DEMOGRAPHIC_DATA]" at bounding box center [375, 377] width 204 height 28
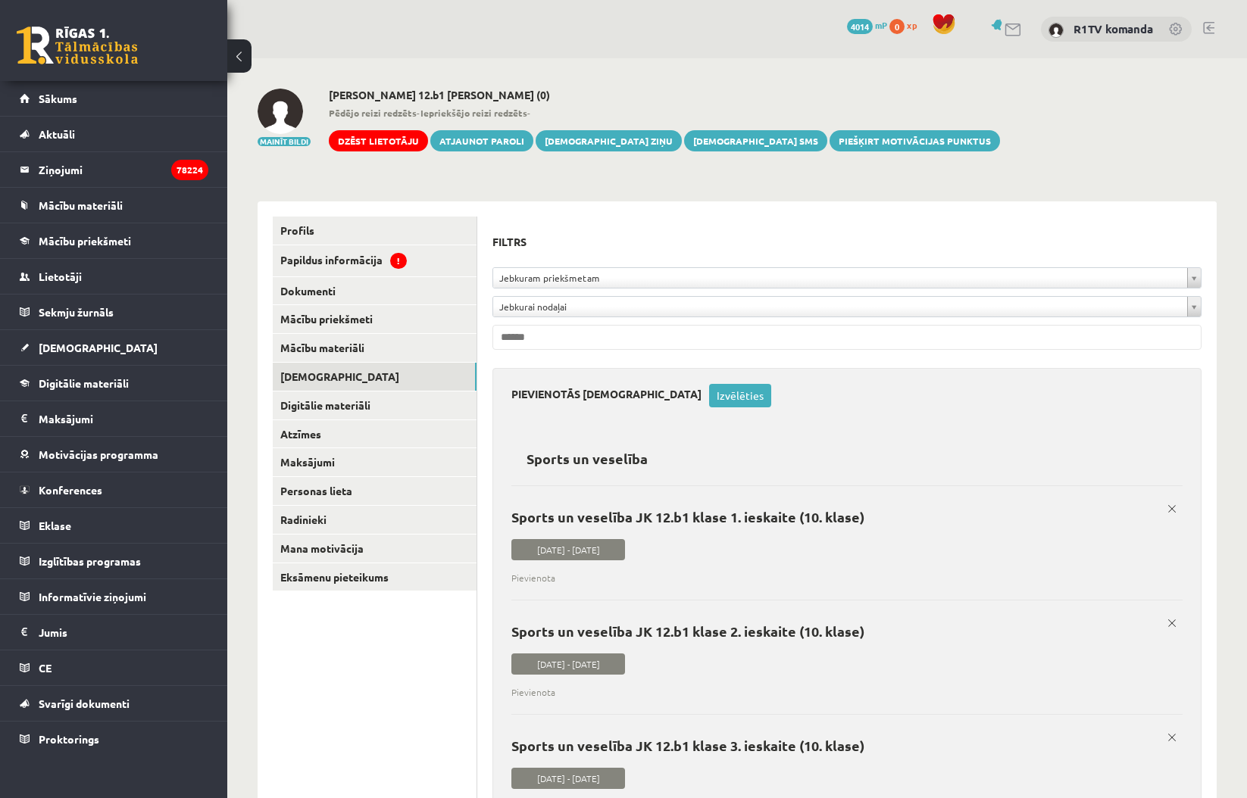
click at [709, 394] on link "Izvēlēties" at bounding box center [740, 395] width 62 height 23
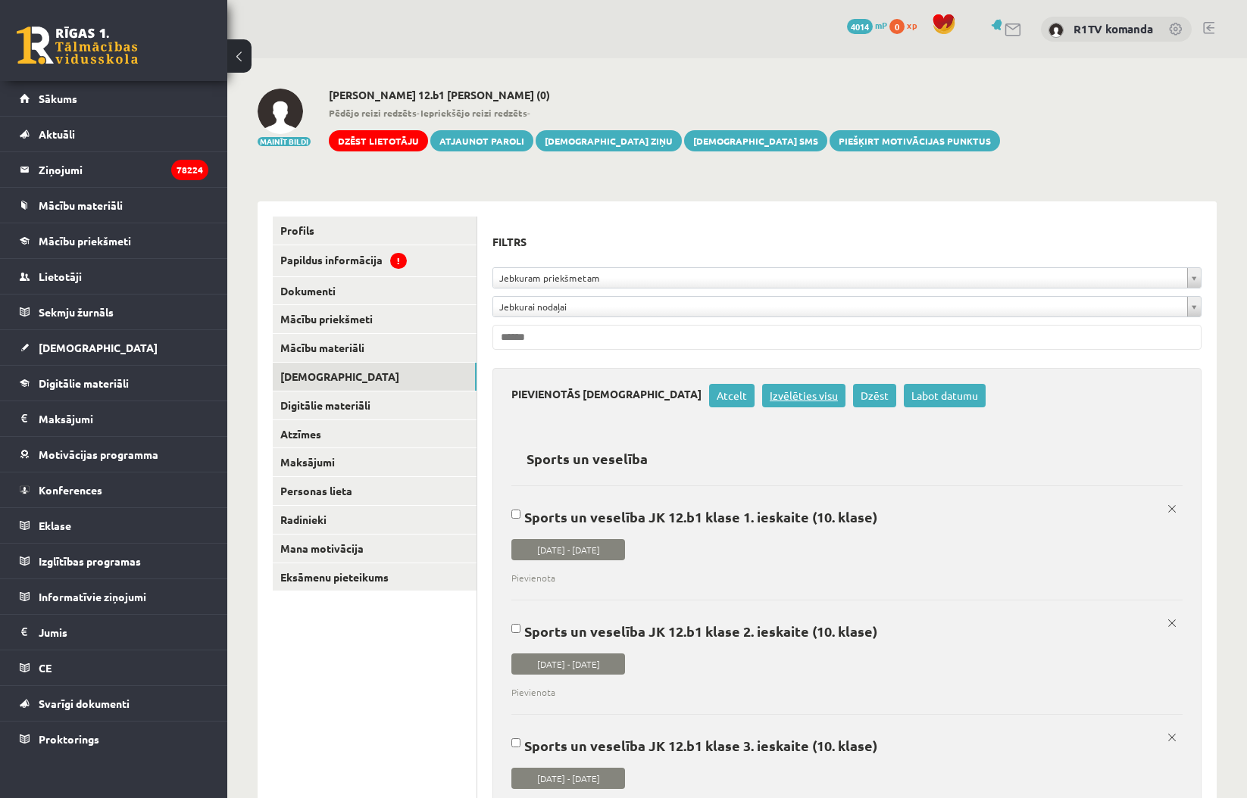
click at [762, 395] on link "Izvēlēties visu" at bounding box center [803, 395] width 83 height 23
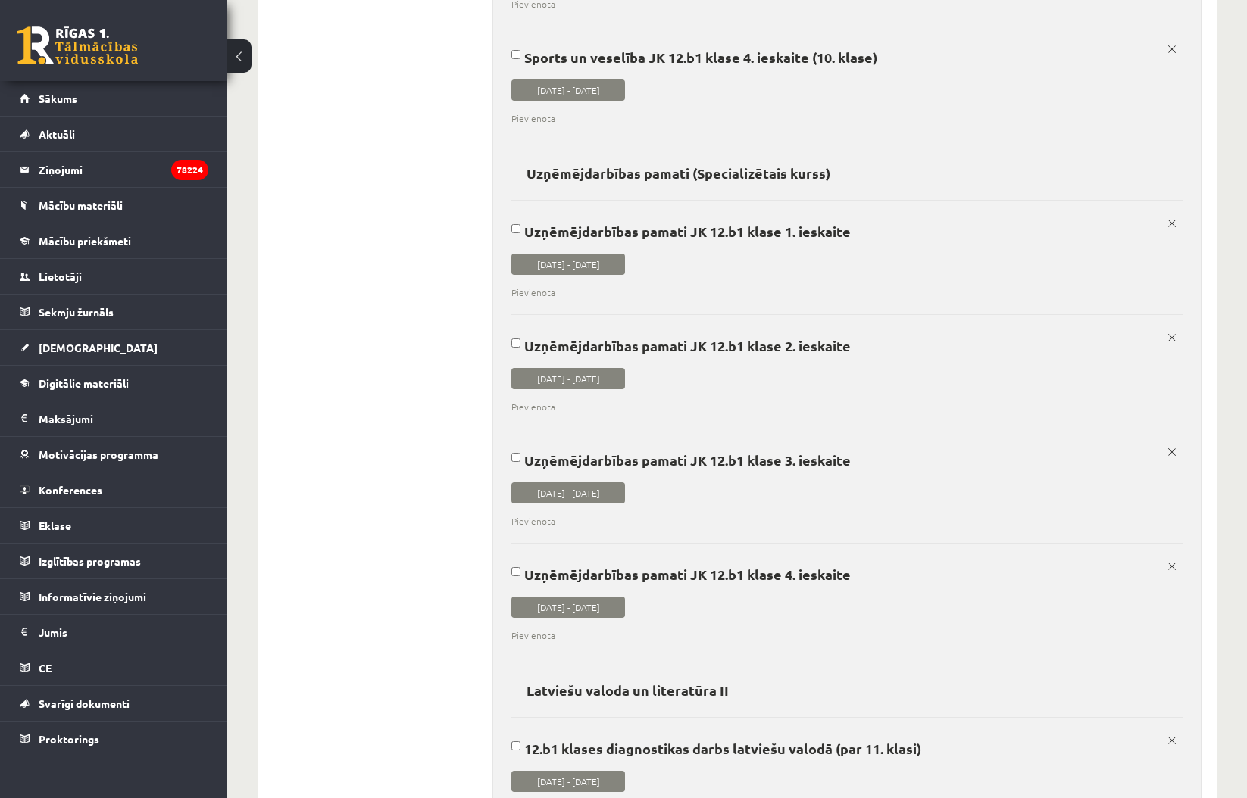
scroll to position [732, 0]
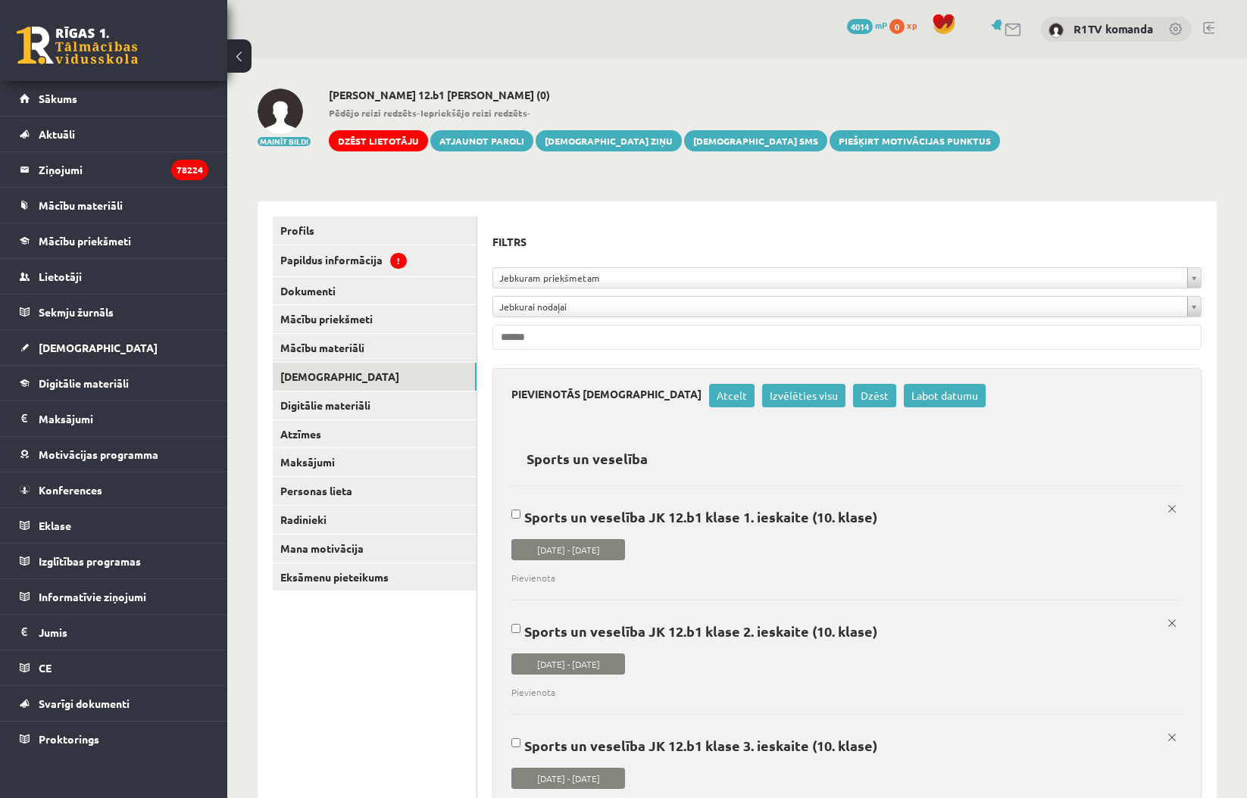
scroll to position [0, 0]
click at [853, 398] on link "Dzēst" at bounding box center [874, 395] width 43 height 23
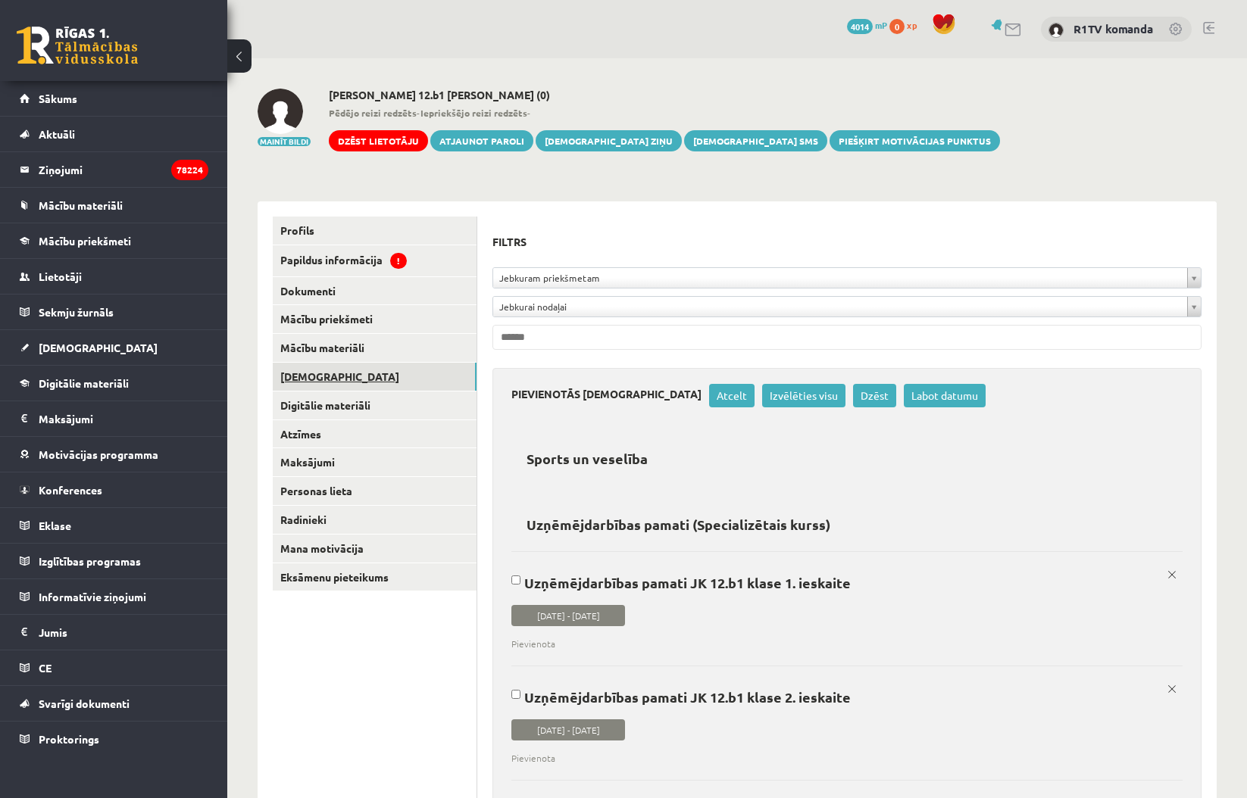
click at [366, 379] on link "[DEMOGRAPHIC_DATA]" at bounding box center [375, 377] width 204 height 28
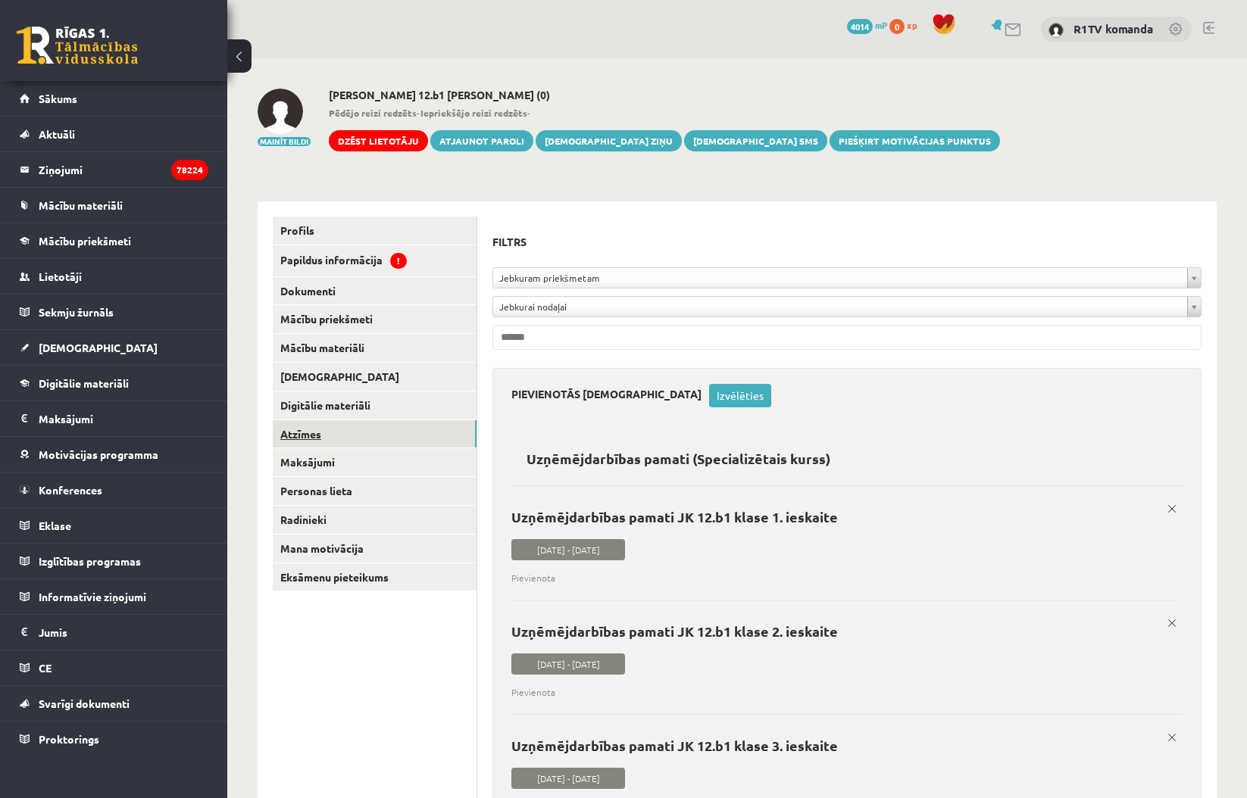
click at [426, 427] on link "Atzīmes" at bounding box center [375, 434] width 204 height 28
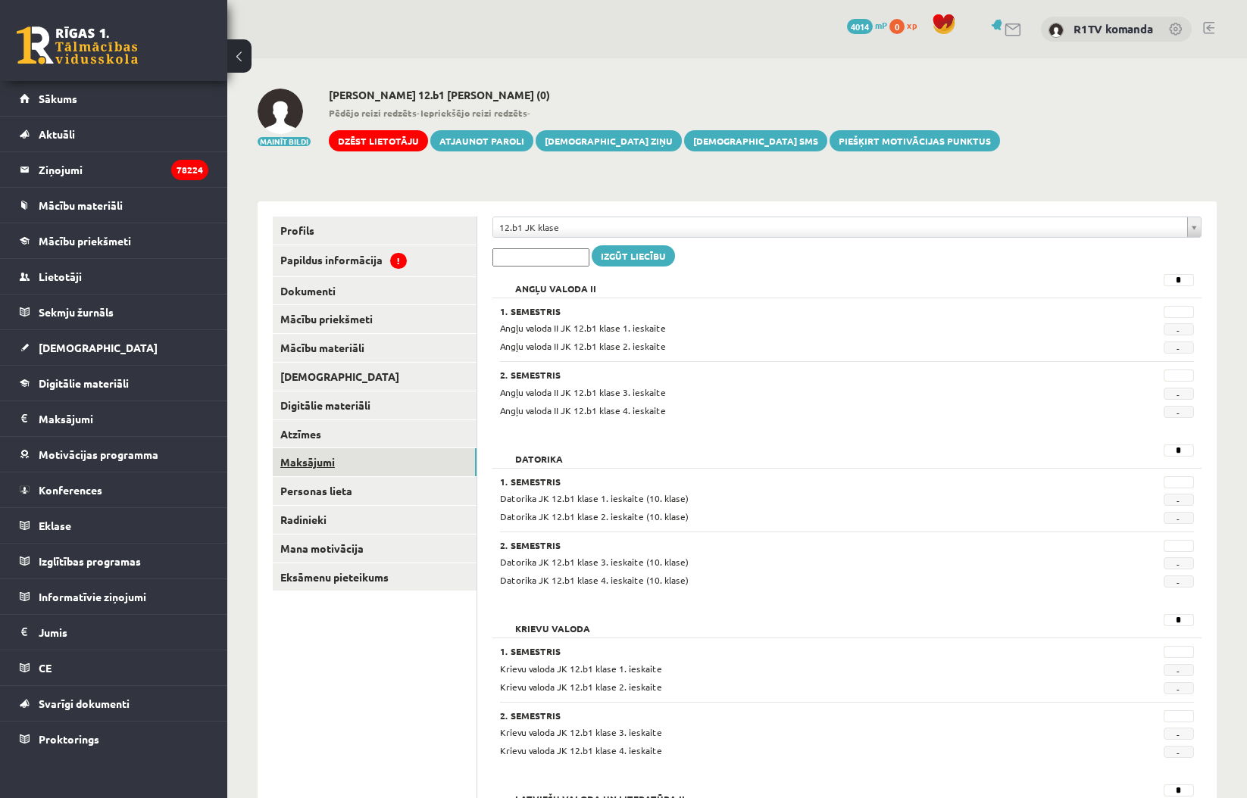
click at [404, 458] on link "Maksājumi" at bounding box center [375, 462] width 204 height 28
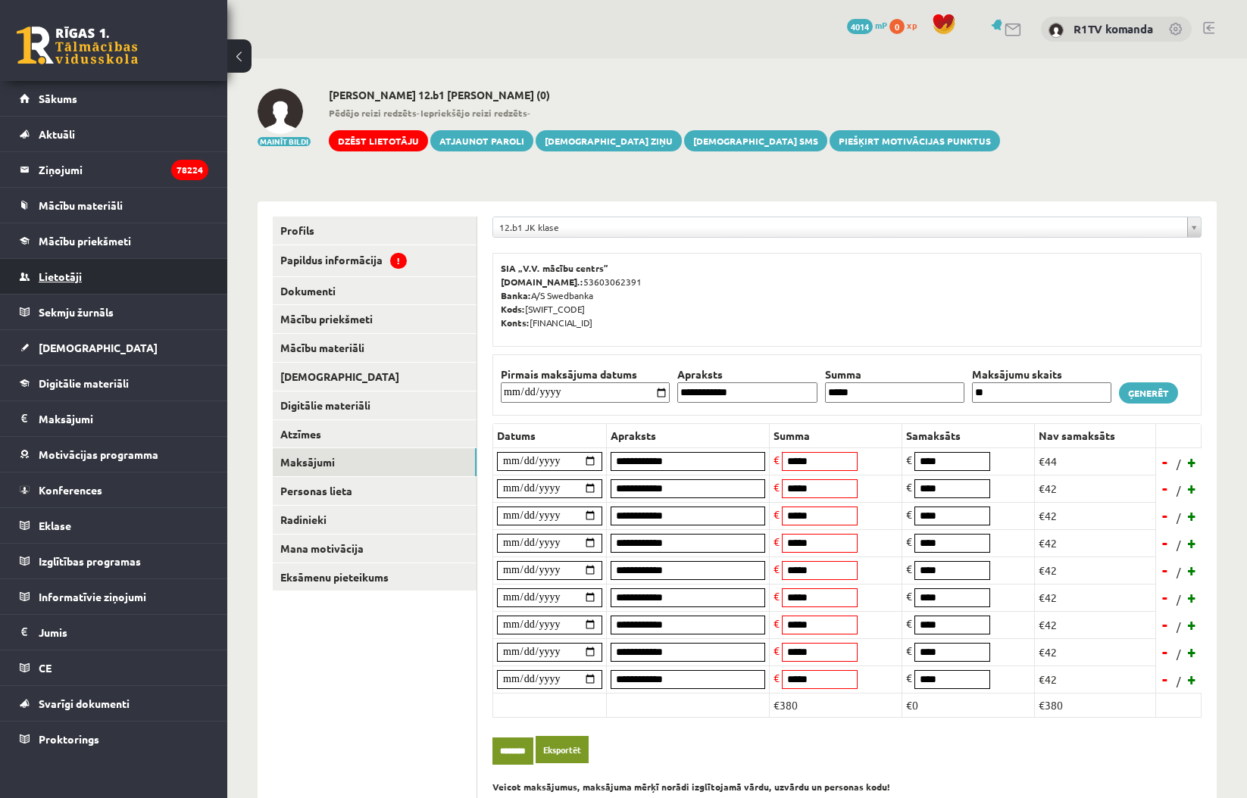
click at [77, 278] on span "Lietotāji" at bounding box center [60, 277] width 43 height 14
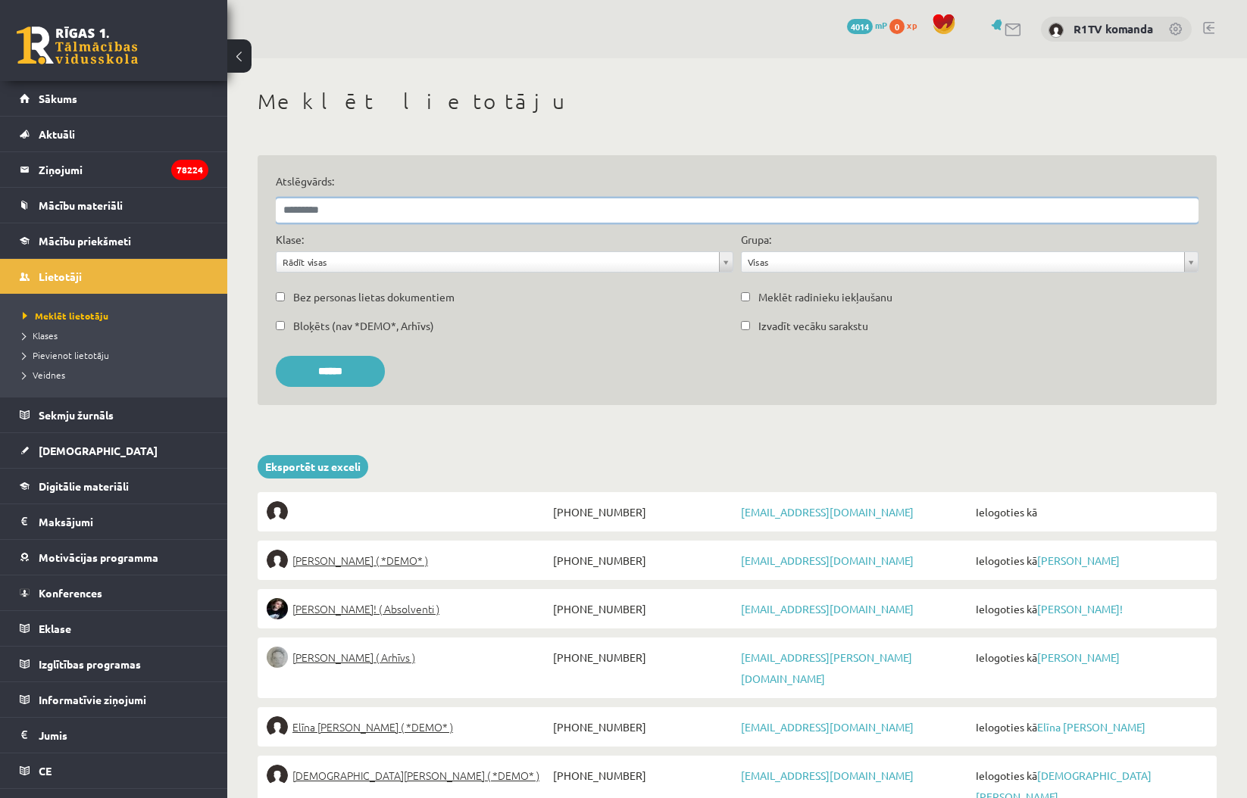
click at [379, 201] on input "Atslēgvārds:" at bounding box center [737, 210] width 923 height 24
type input "********"
click at [336, 370] on input "******" at bounding box center [330, 371] width 109 height 31
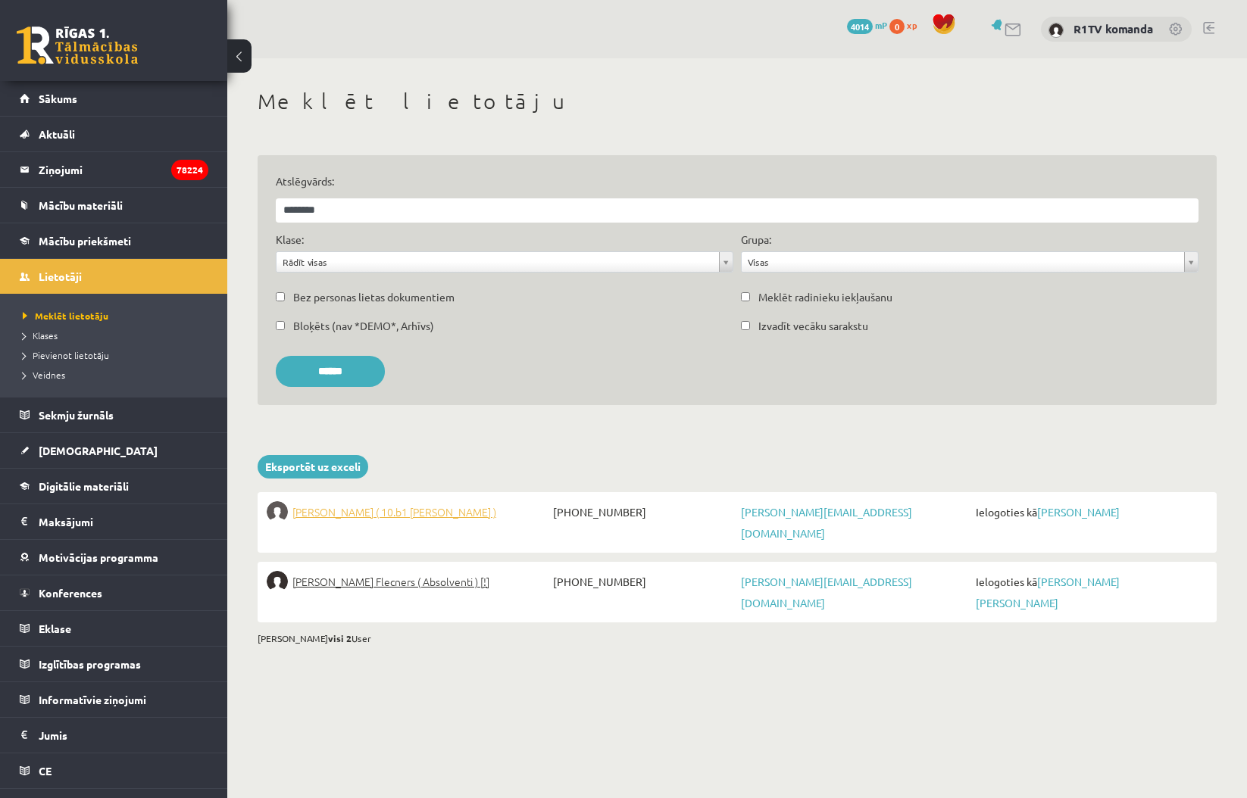
click at [401, 507] on span "Benjamins Flecners ( 10.b1 klase )" at bounding box center [394, 511] width 204 height 21
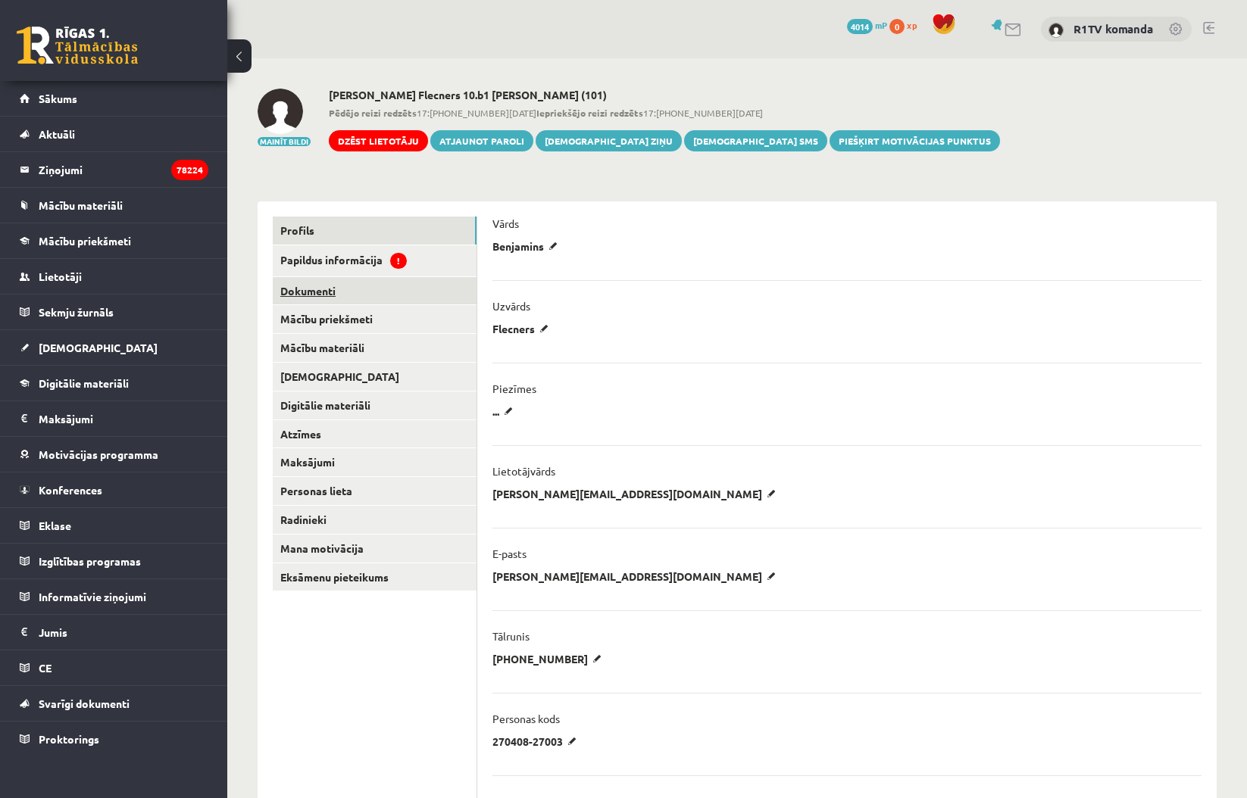
click at [342, 286] on link "Dokumenti" at bounding box center [375, 291] width 204 height 28
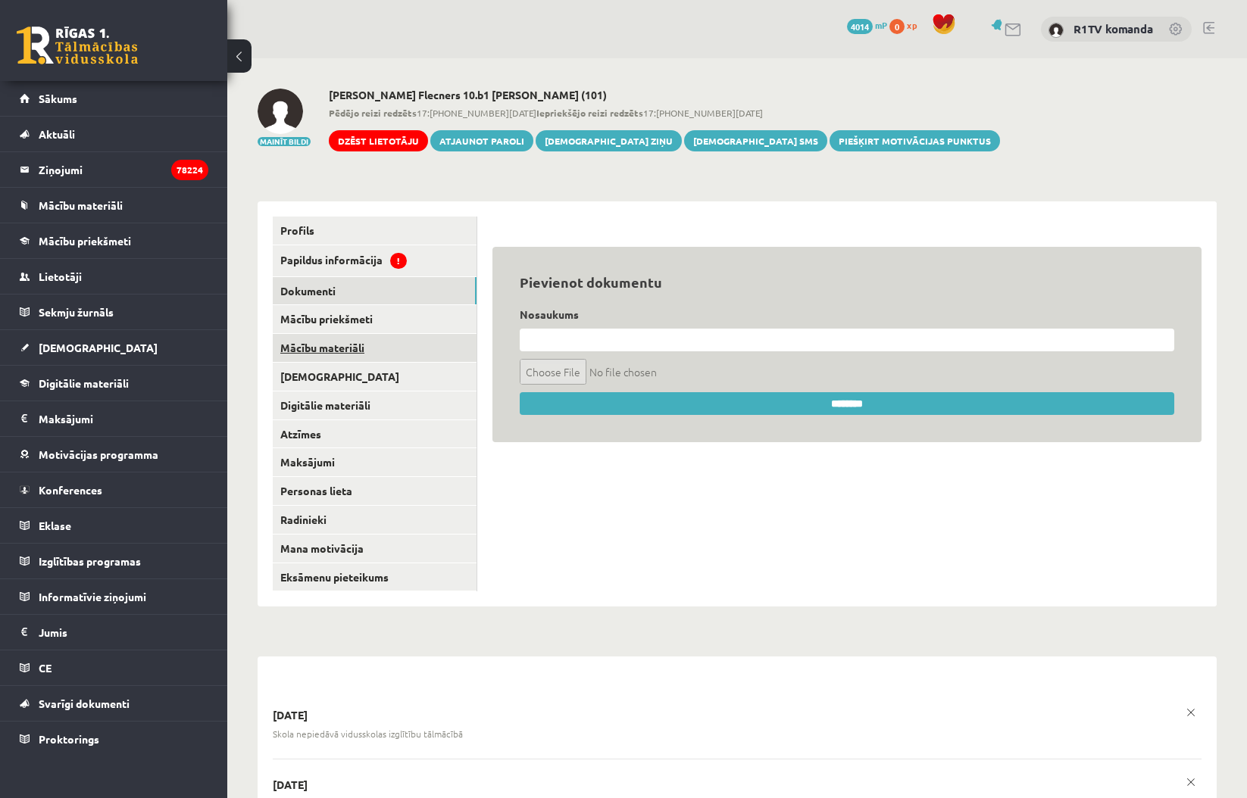
click at [343, 348] on link "Mācību materiāli" at bounding box center [375, 348] width 204 height 28
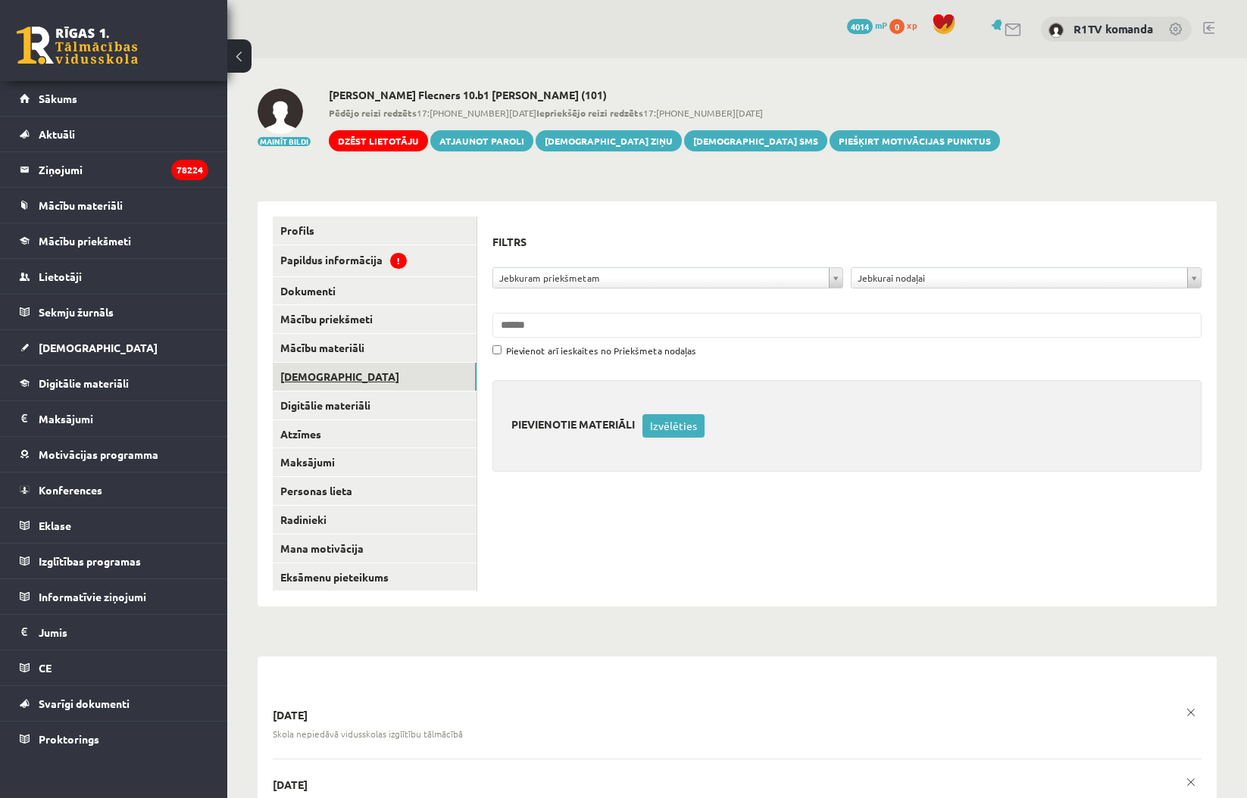
click at [333, 379] on link "[DEMOGRAPHIC_DATA]" at bounding box center [375, 377] width 204 height 28
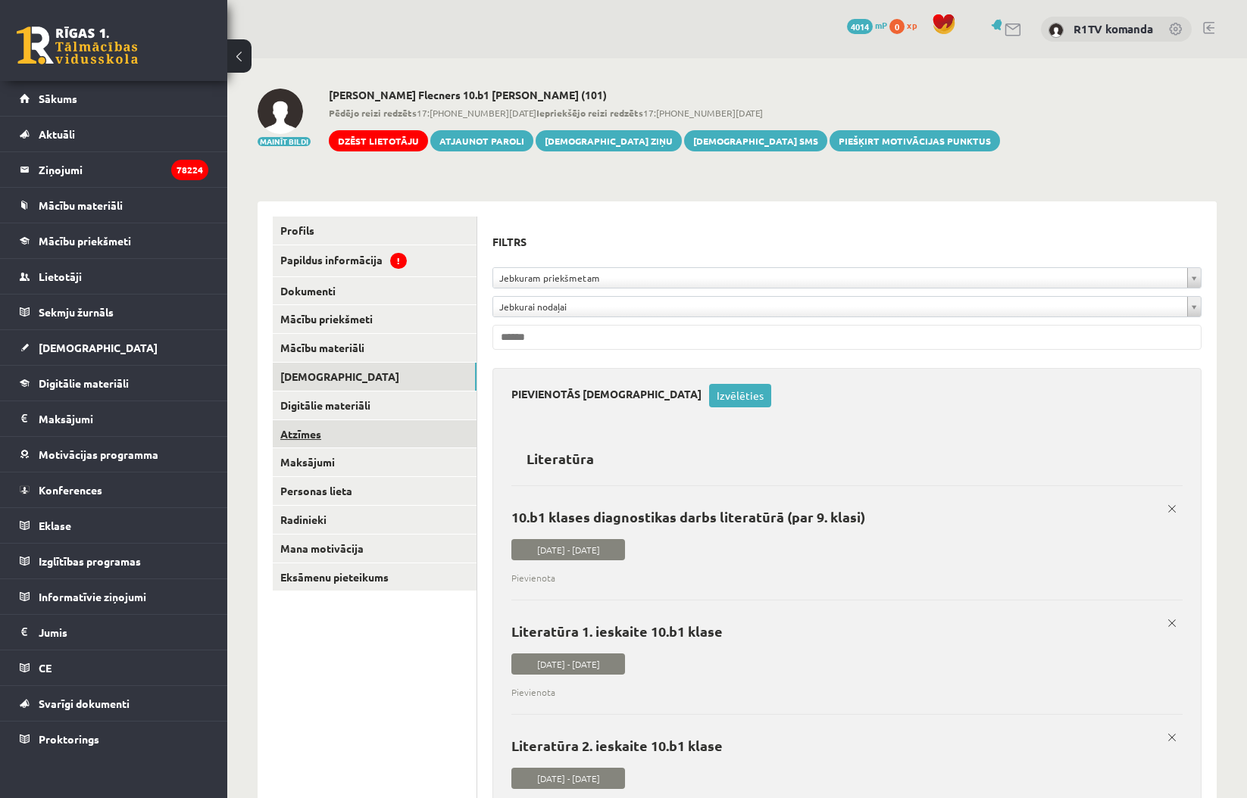
click at [335, 430] on link "Atzīmes" at bounding box center [375, 434] width 204 height 28
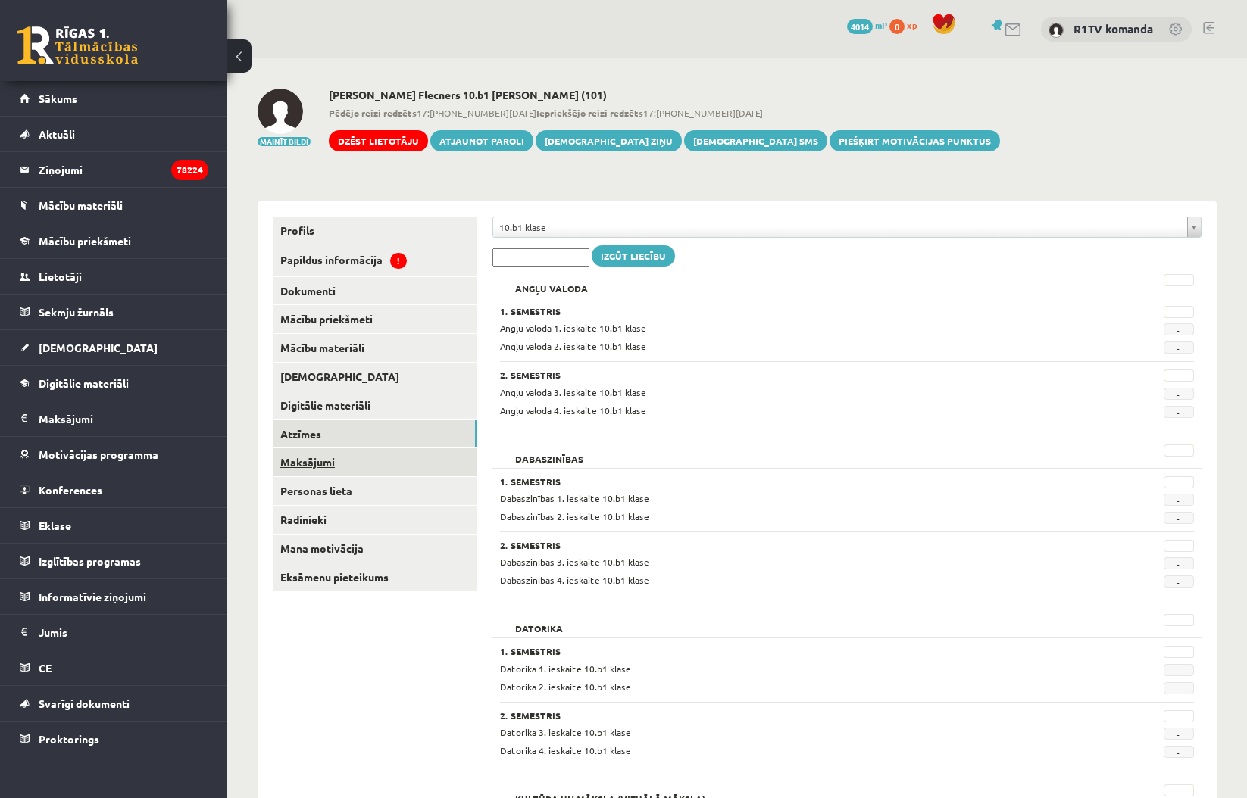
click at [340, 460] on link "Maksājumi" at bounding box center [375, 462] width 204 height 28
